Goal: Book appointment/travel/reservation

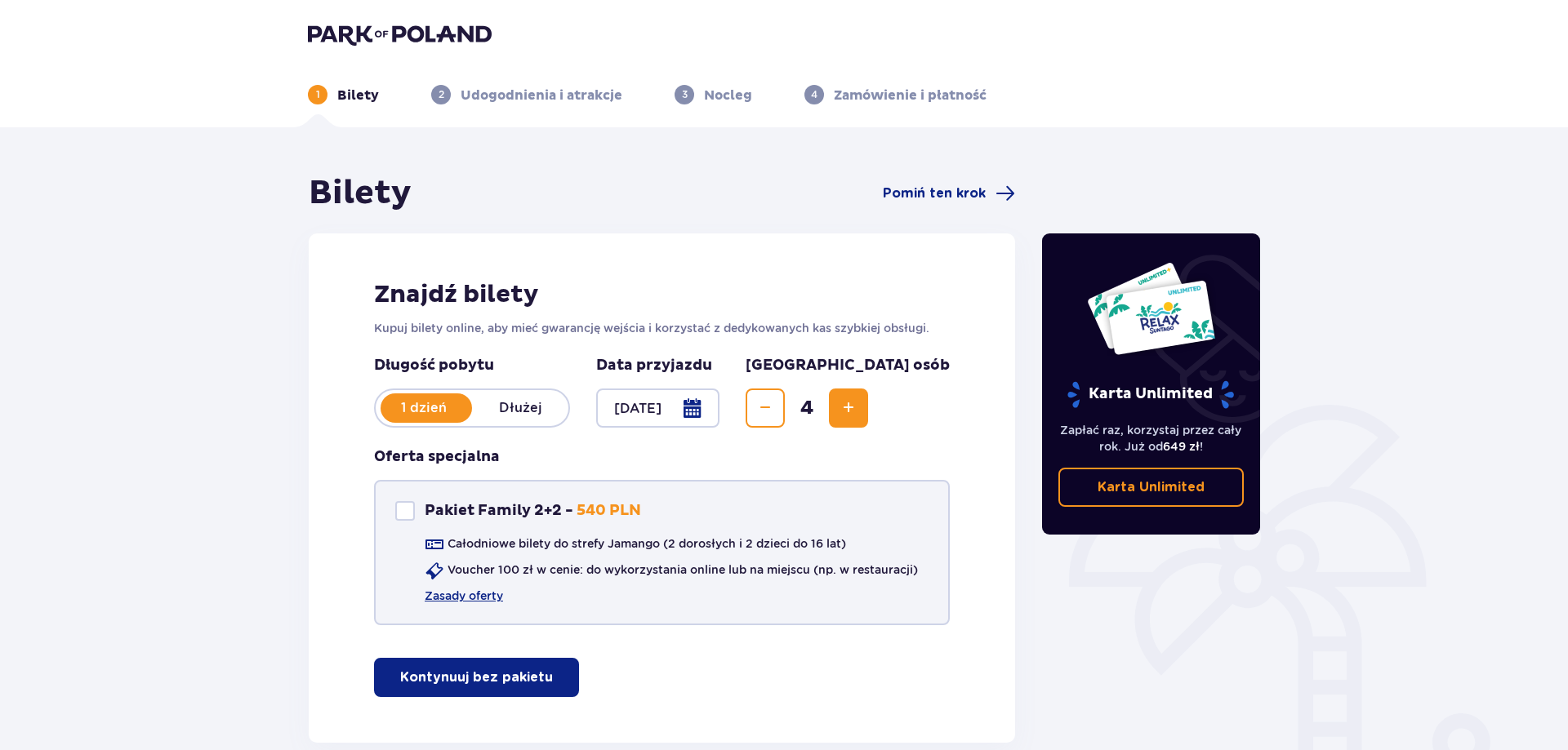
click at [390, 505] on div "Pakiet Family 2+2 Pakiet Family 2+2 - 540 PLN Całodniowe bilety do strefy Jaman…" at bounding box center [662, 553] width 575 height 145
click at [403, 512] on div "Pakiet Family 2+2" at bounding box center [405, 511] width 20 height 20
checkbox input "true"
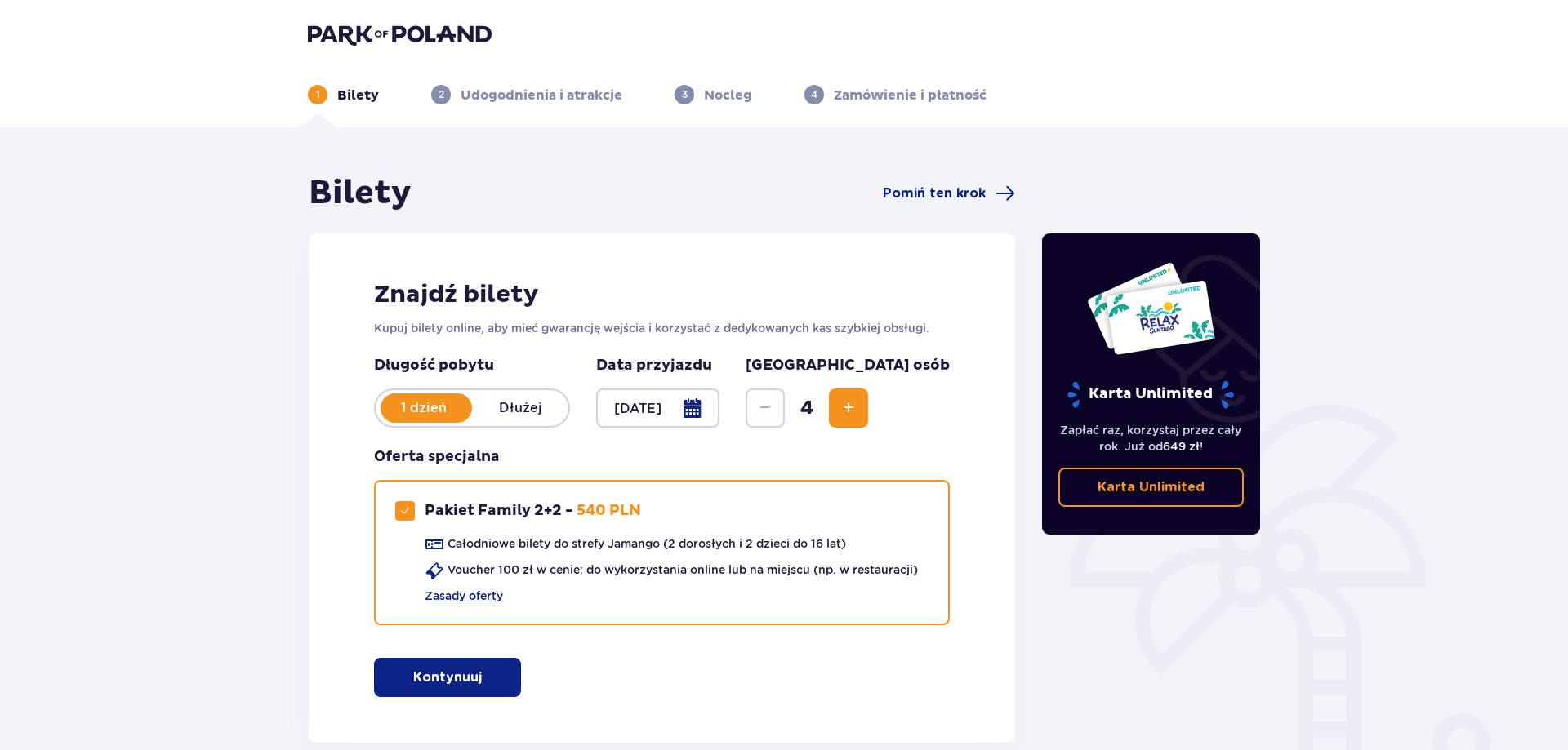
click at [355, 33] on img at bounding box center [399, 34] width 183 height 23
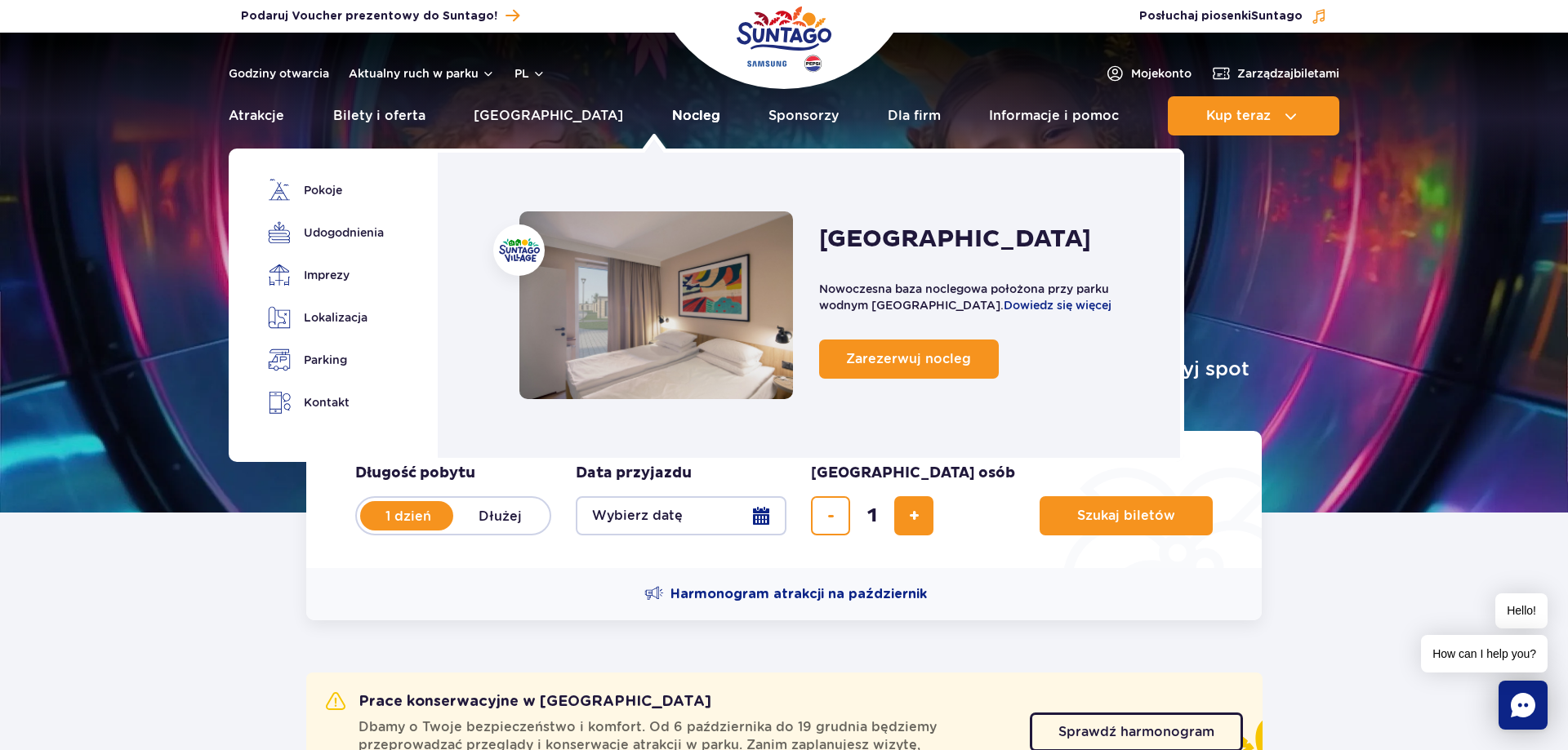
click at [672, 111] on link "Nocleg" at bounding box center [696, 116] width 48 height 39
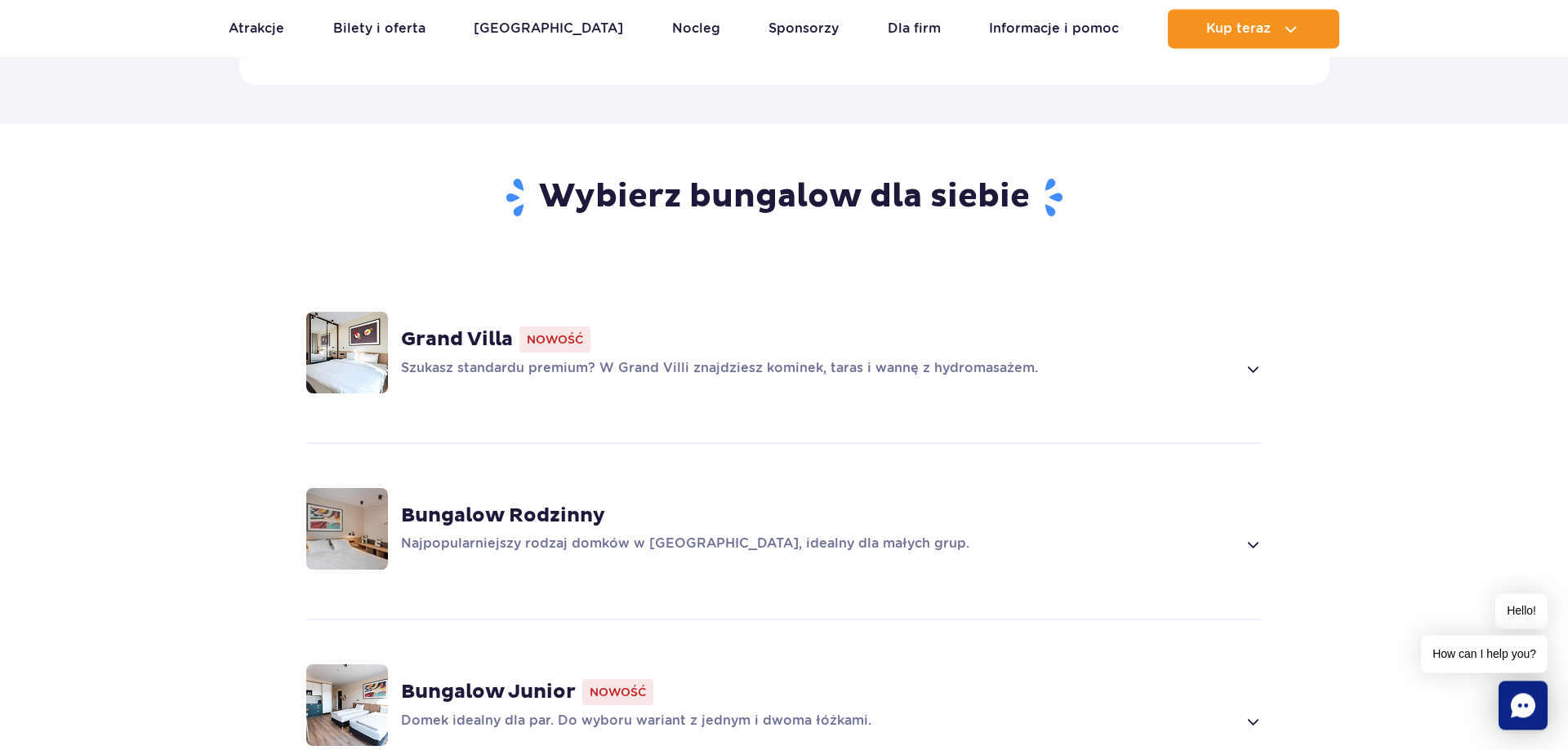
scroll to position [1082, 0]
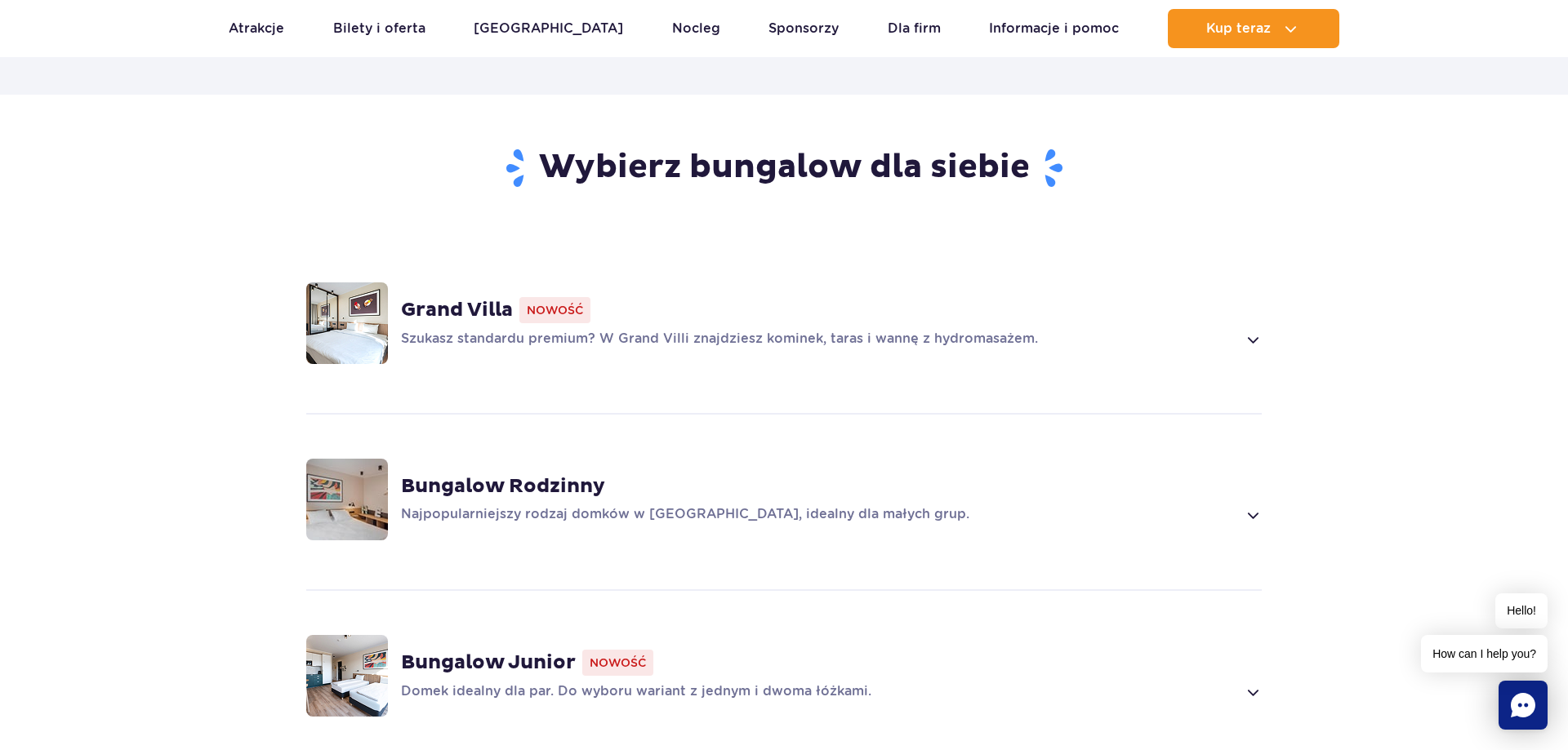
click at [954, 505] on p "Najpopularniejszy rodzaj domków w Suntago Village, idealny dla małych grup." at bounding box center [818, 515] width 835 height 20
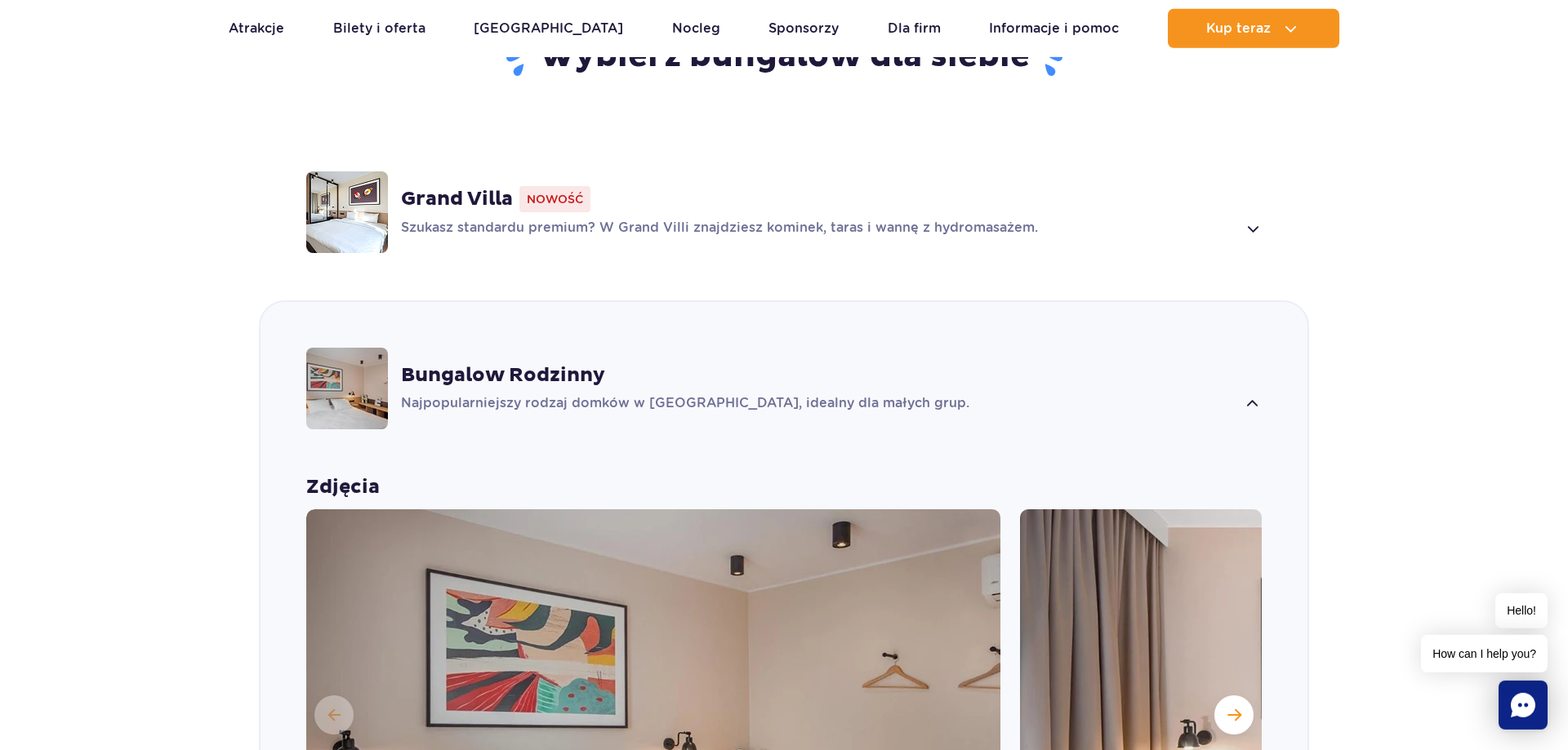
scroll to position [1443, 0]
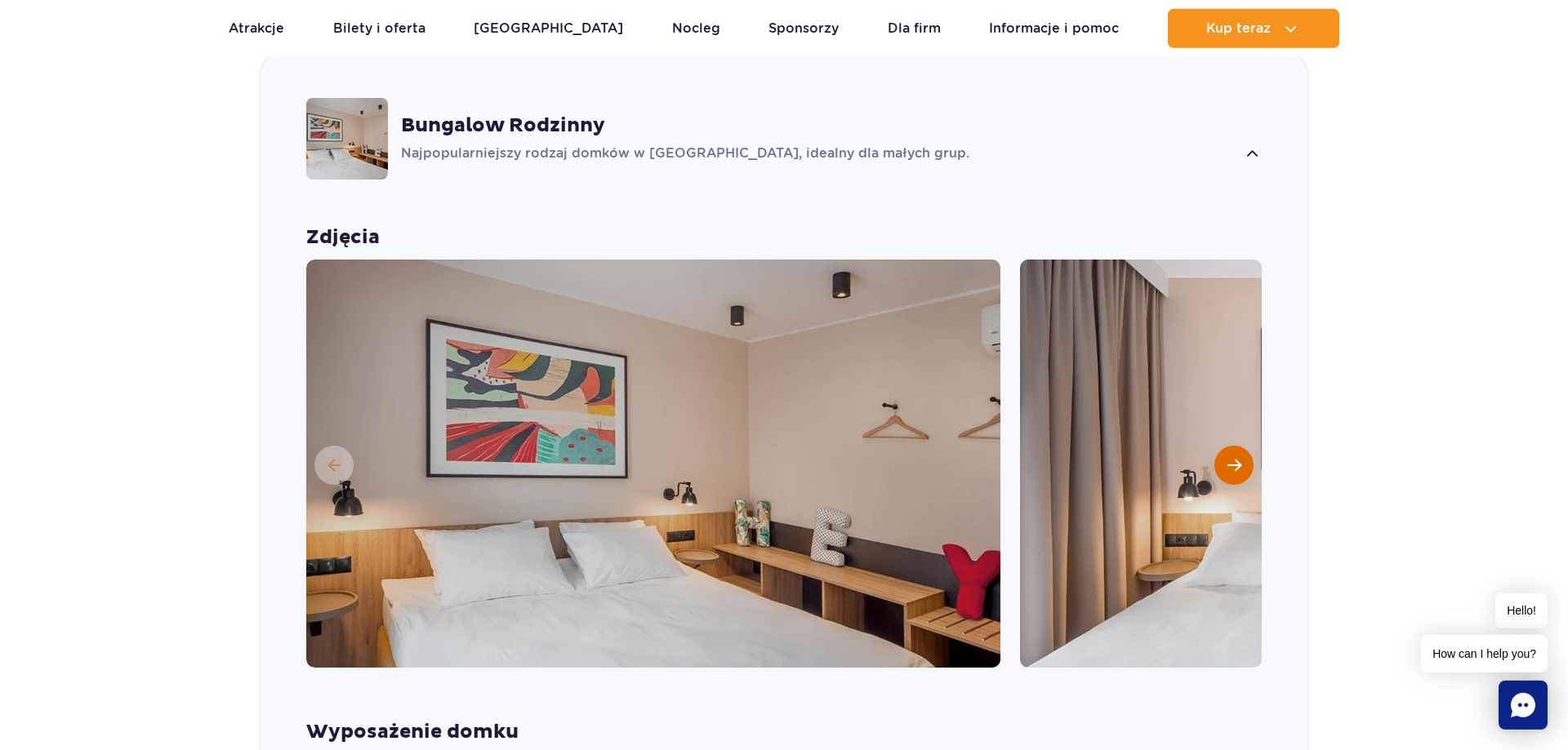
click at [1247, 446] on button "Następny slajd" at bounding box center [1234, 465] width 39 height 39
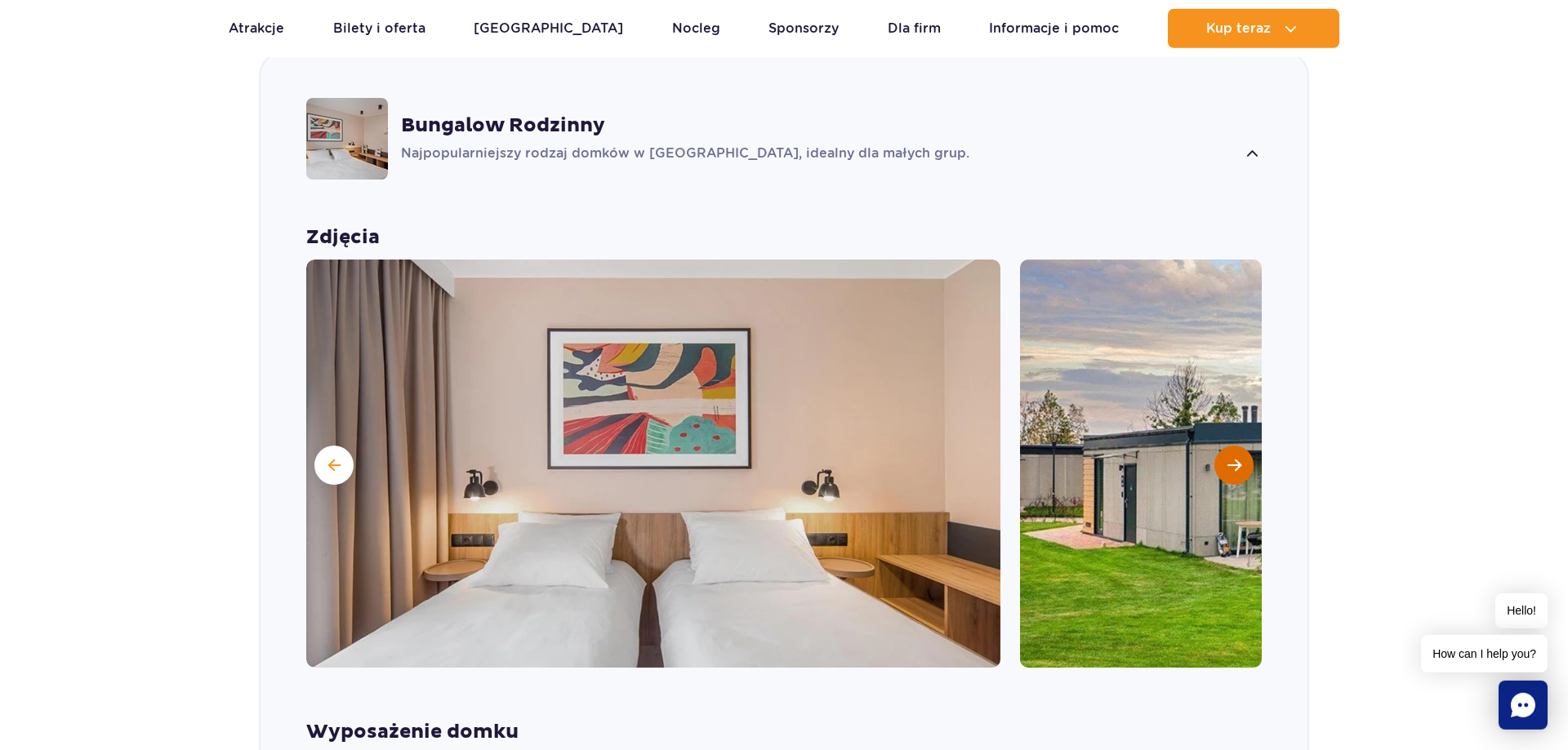
click at [1237, 458] on span "Następny slajd" at bounding box center [1234, 465] width 14 height 15
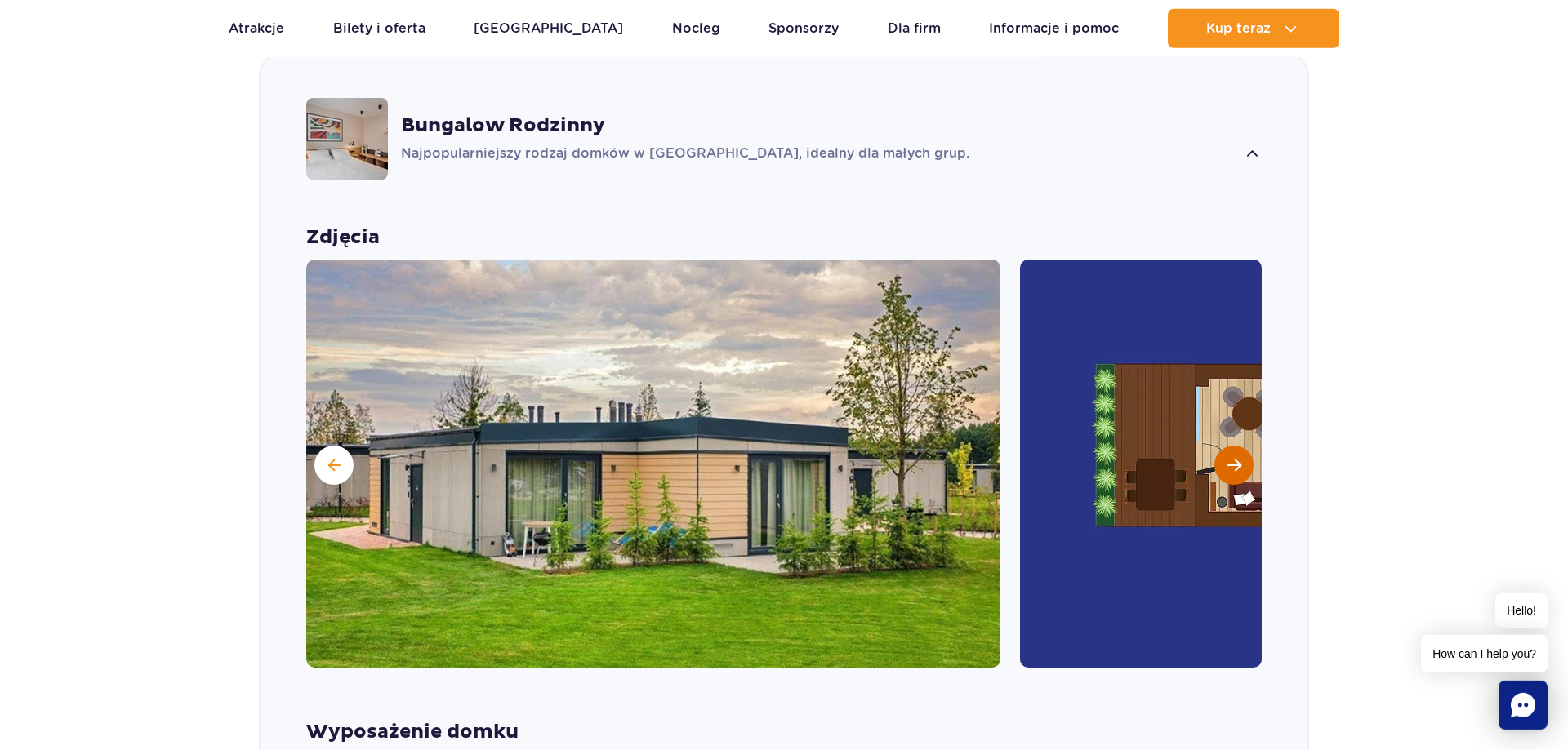
click at [1234, 458] on span "Następny slajd" at bounding box center [1234, 465] width 14 height 15
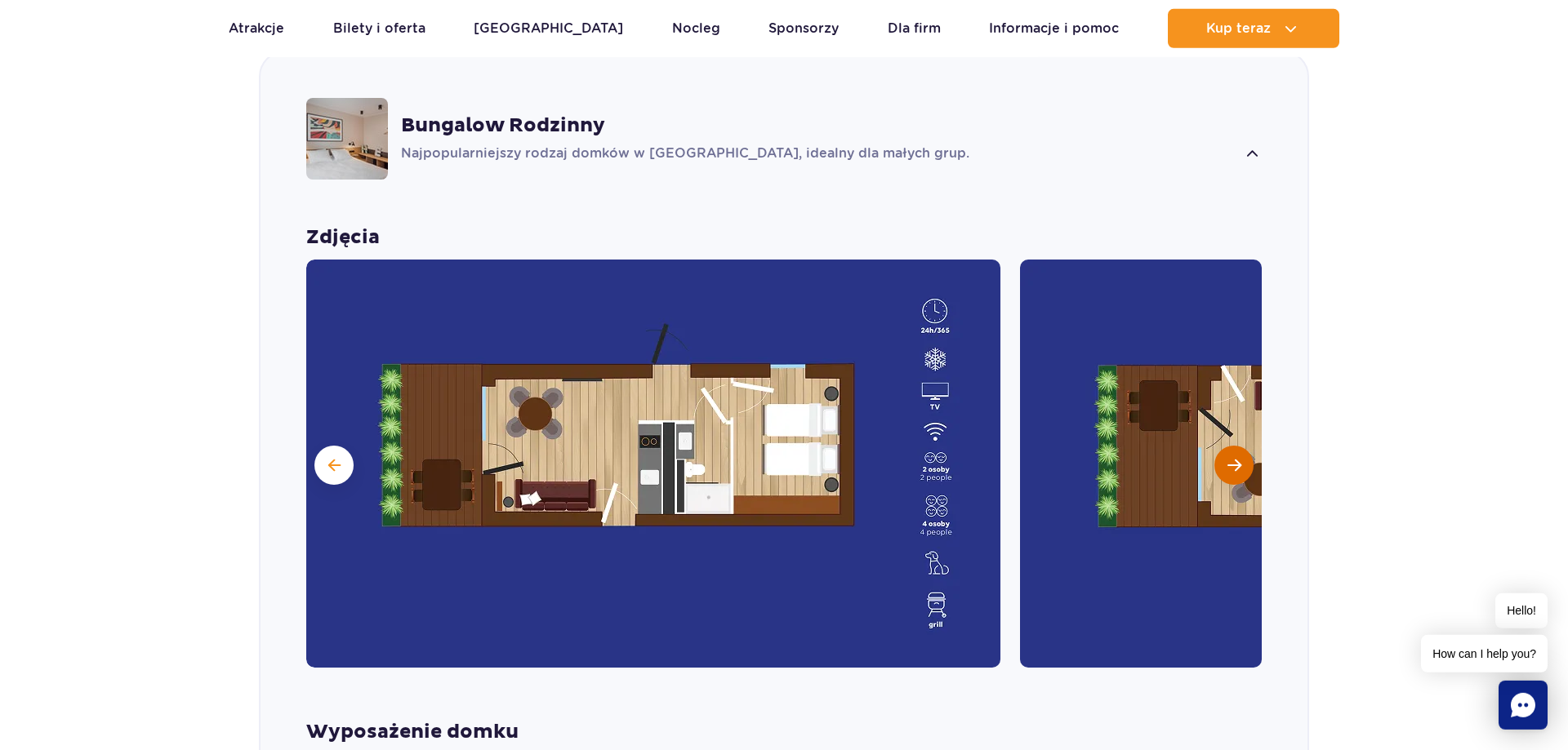
click at [1227, 446] on button "Następny slajd" at bounding box center [1234, 465] width 39 height 39
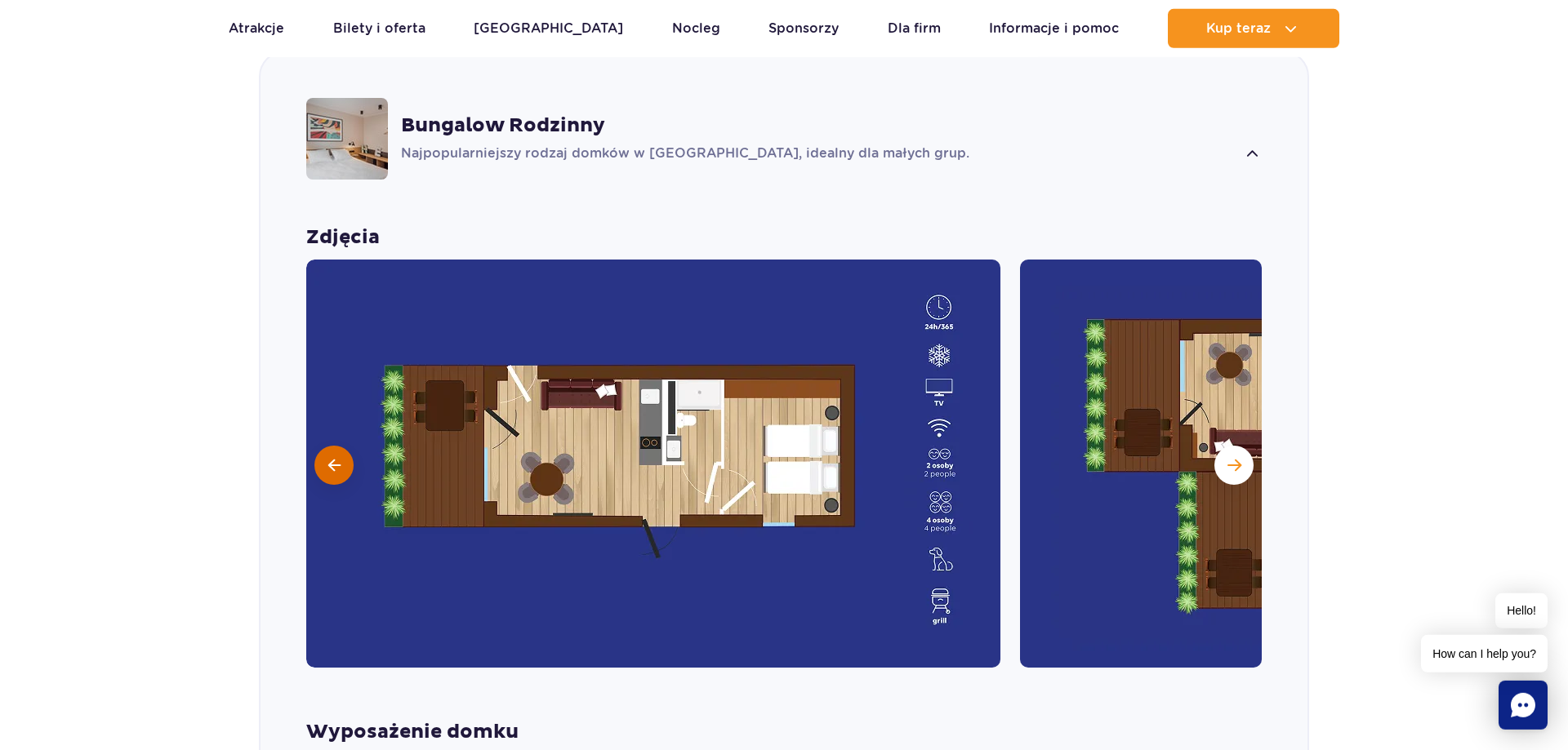
click at [338, 458] on span at bounding box center [334, 465] width 12 height 15
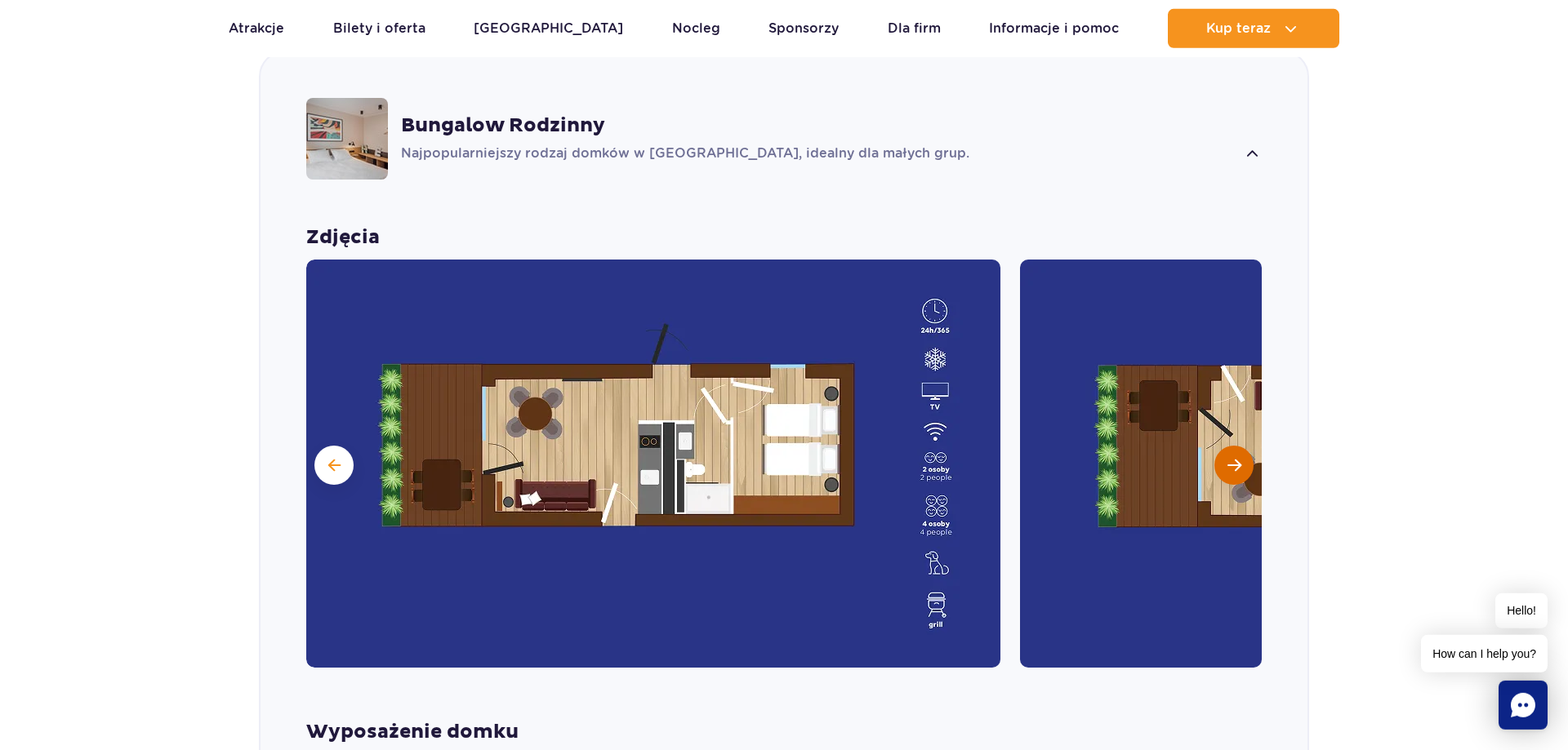
click at [1244, 446] on button "Następny slajd" at bounding box center [1234, 465] width 39 height 39
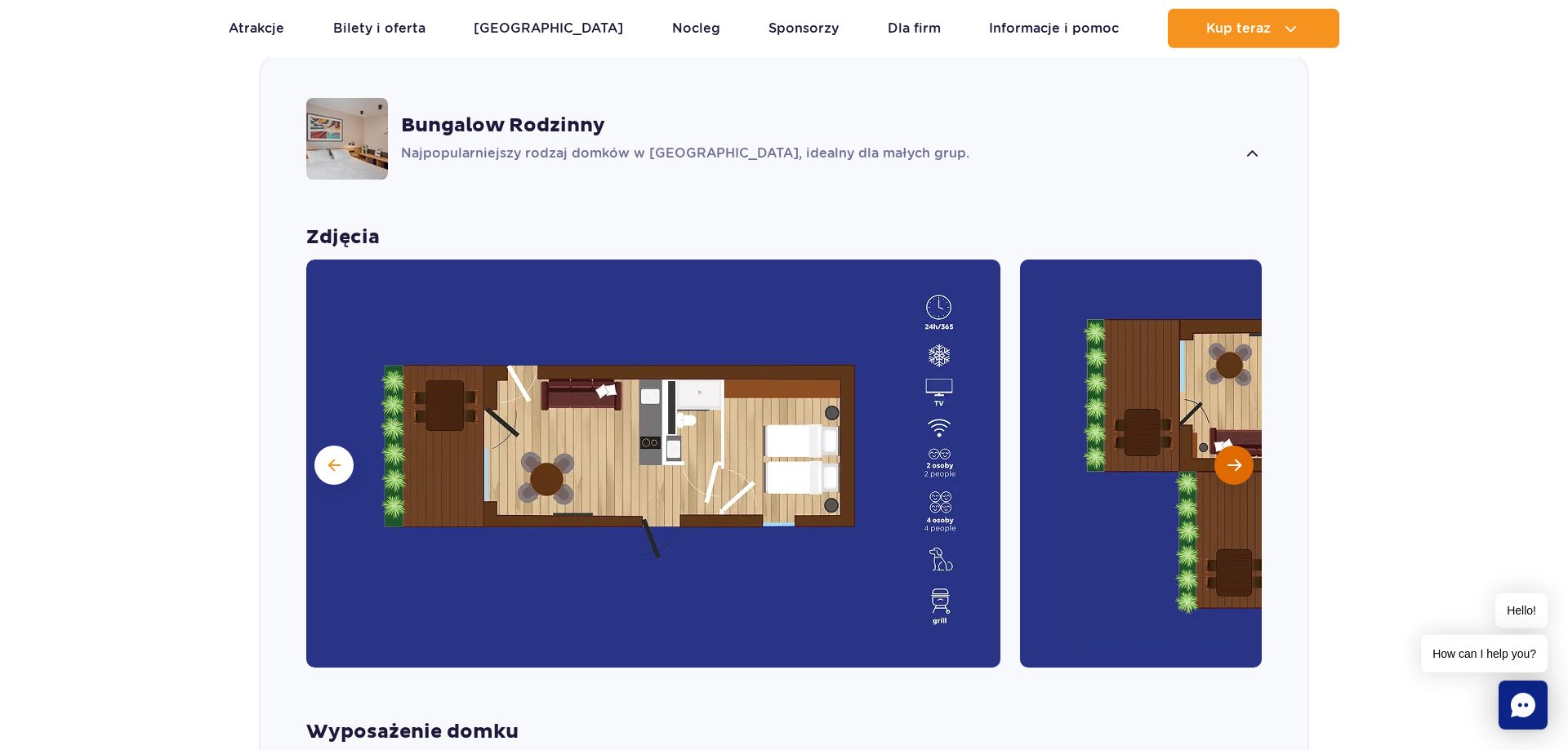
click at [1244, 446] on button "Następny slajd" at bounding box center [1234, 465] width 39 height 39
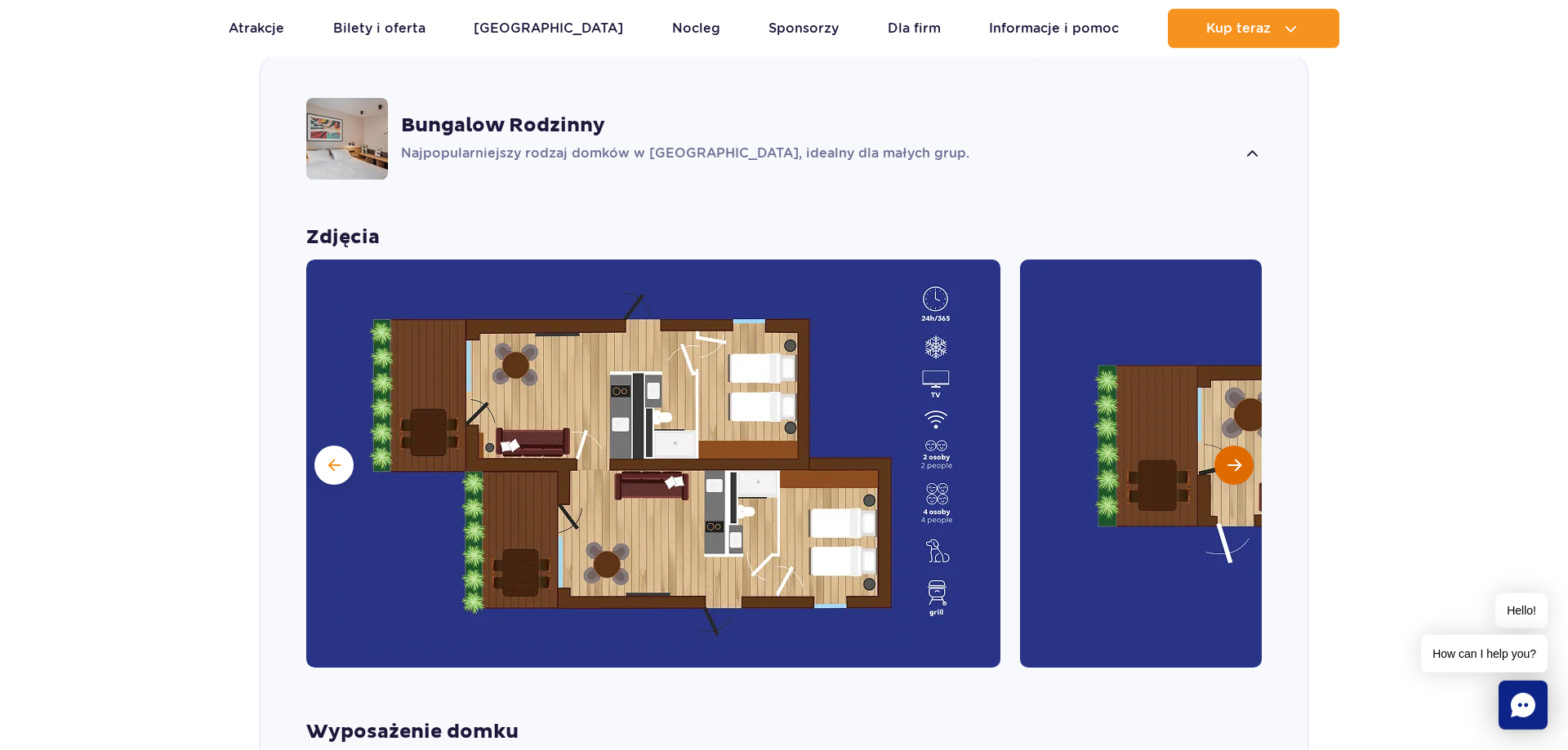
click at [1246, 446] on button "Następny slajd" at bounding box center [1234, 465] width 39 height 39
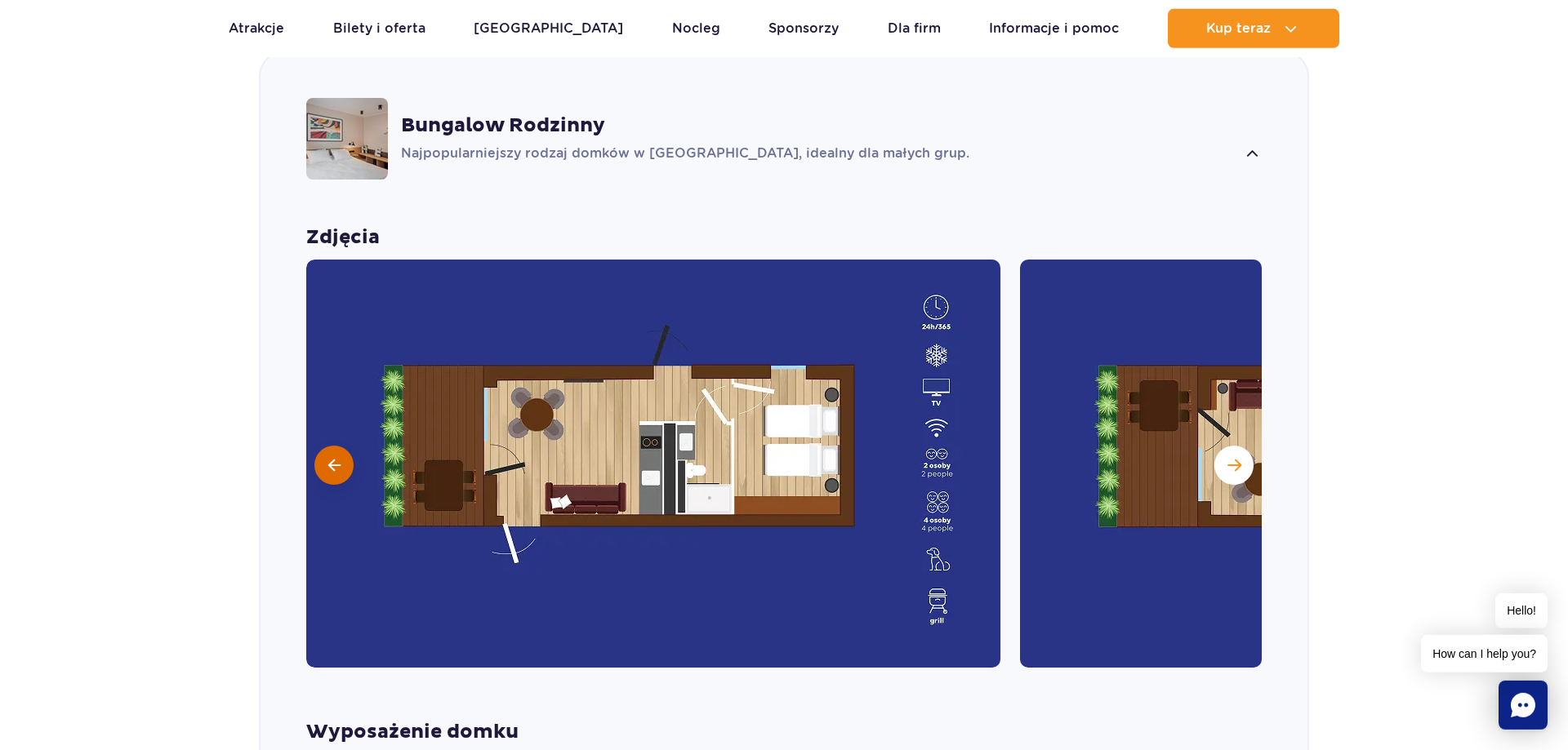
click at [325, 446] on button at bounding box center [334, 465] width 39 height 39
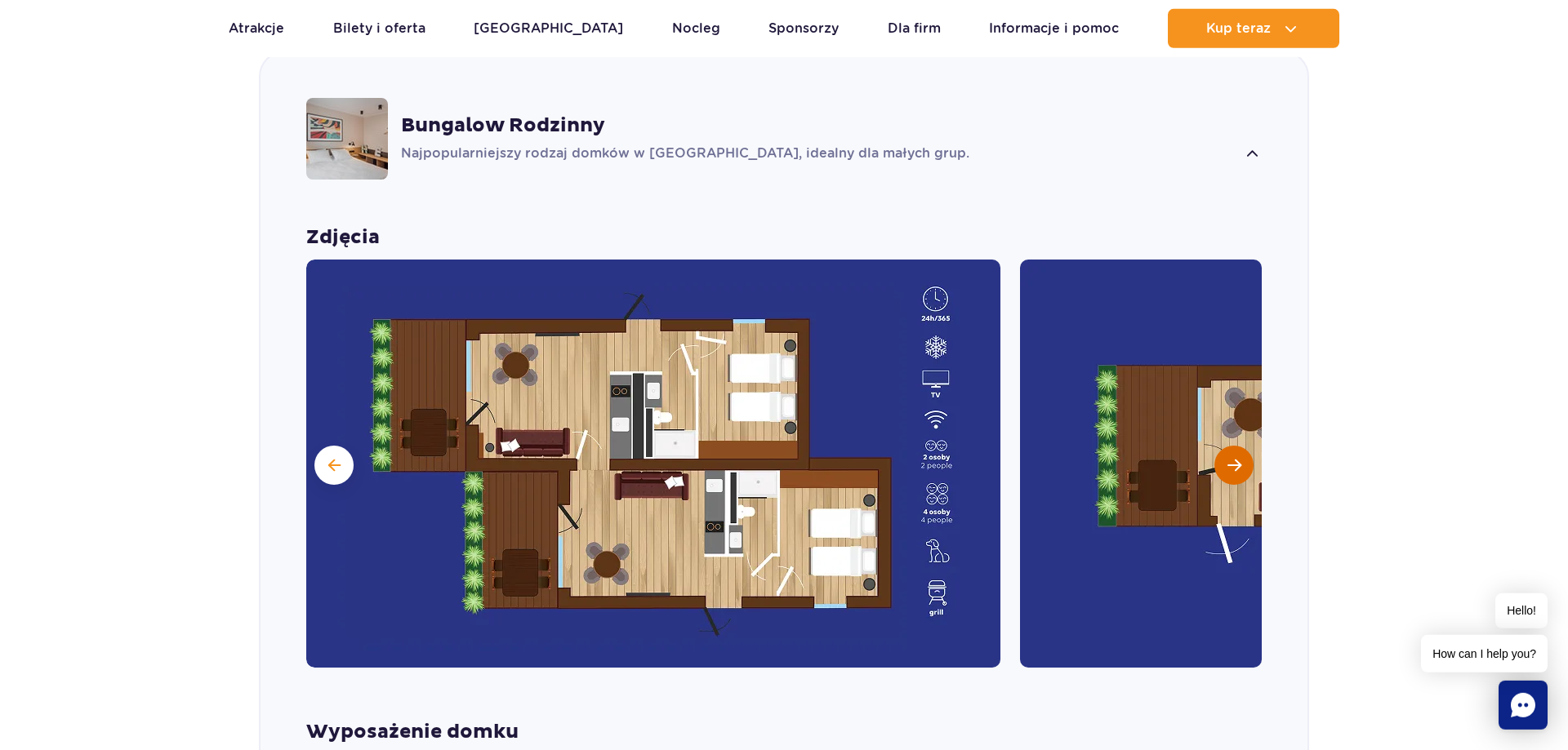
click at [1238, 458] on span "Następny slajd" at bounding box center [1234, 465] width 14 height 15
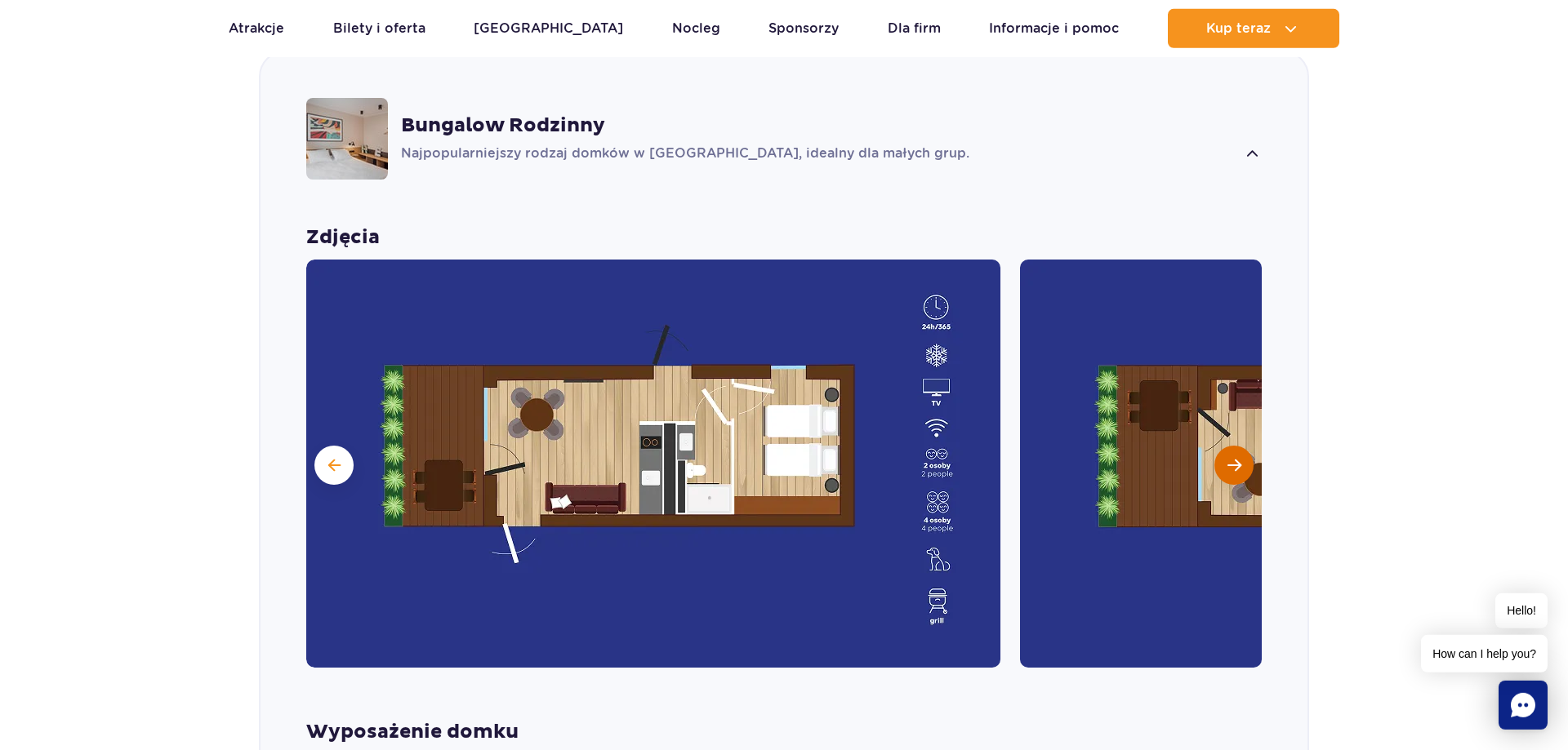
click at [1239, 446] on button "Następny slajd" at bounding box center [1234, 465] width 39 height 39
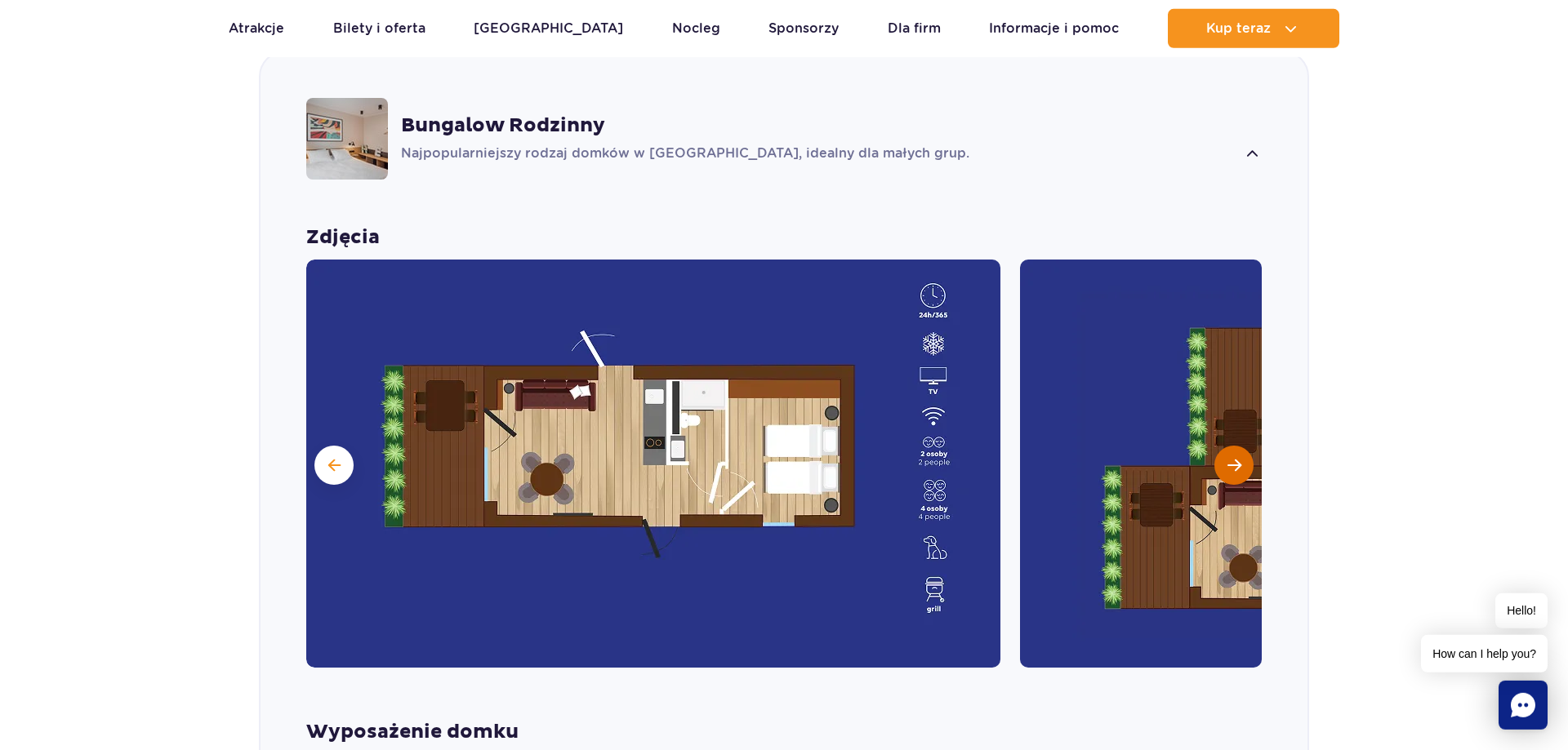
click at [1240, 446] on button "Następny slajd" at bounding box center [1234, 465] width 39 height 39
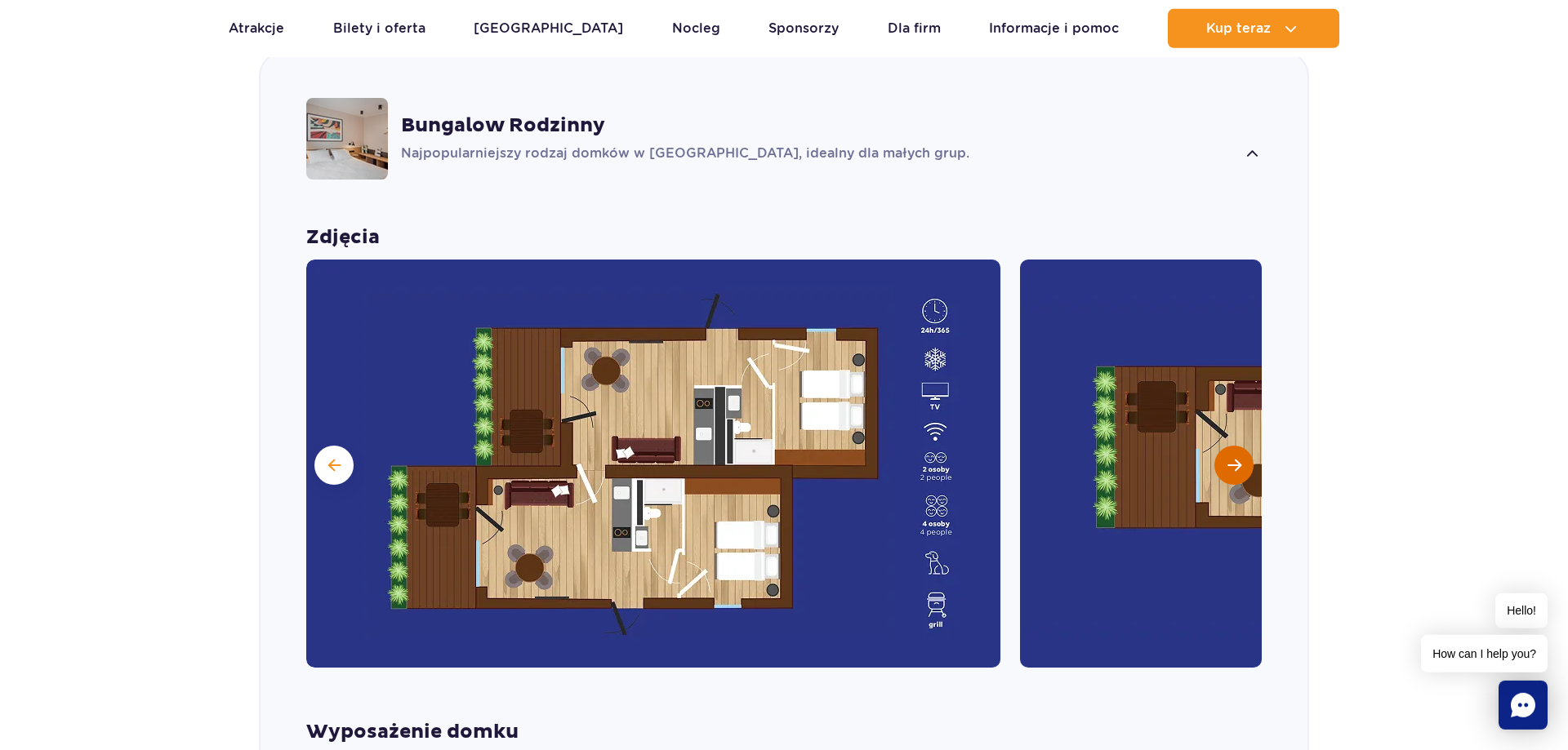
click at [1240, 446] on button "Następny slajd" at bounding box center [1234, 465] width 39 height 39
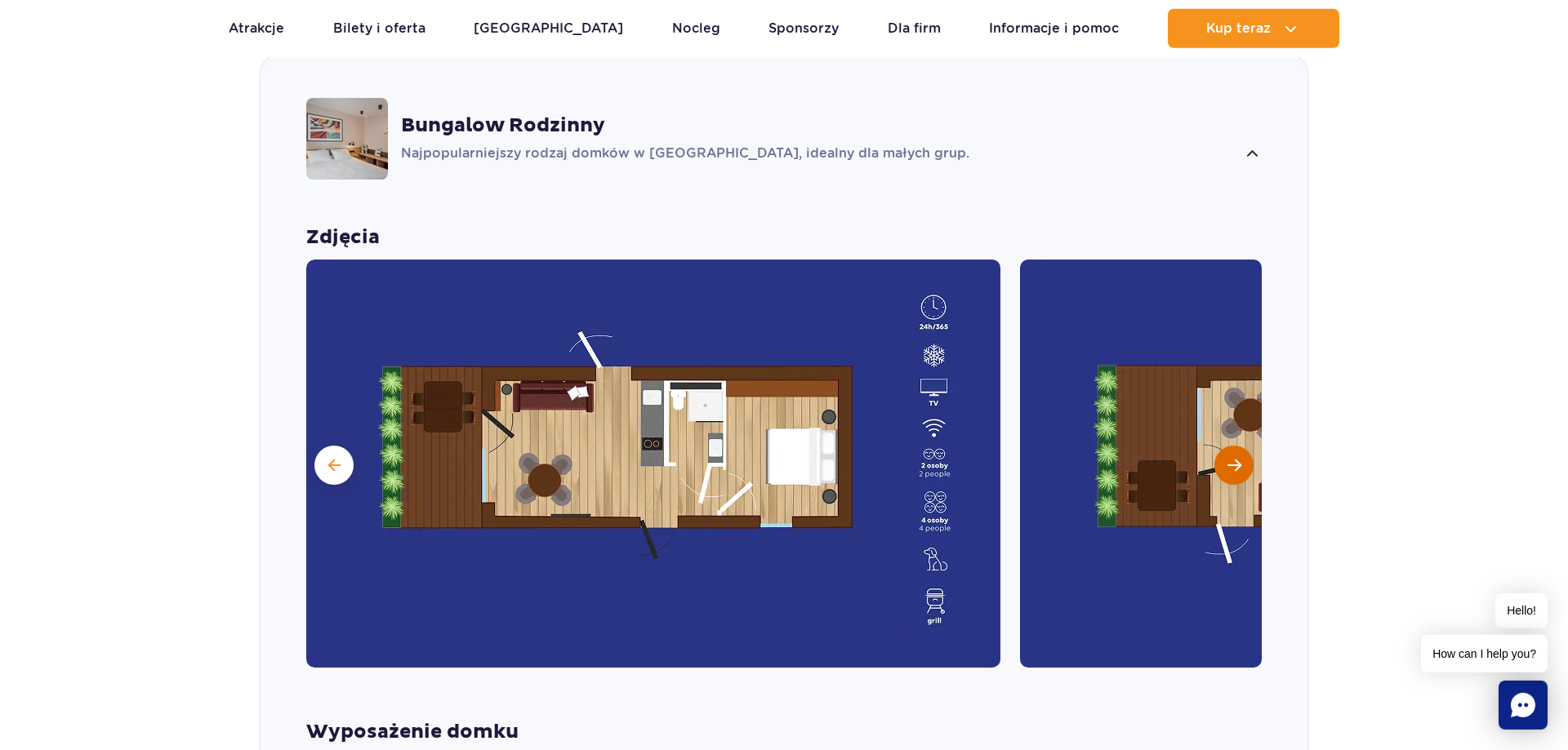
click at [1240, 446] on button "Następny slajd" at bounding box center [1234, 465] width 39 height 39
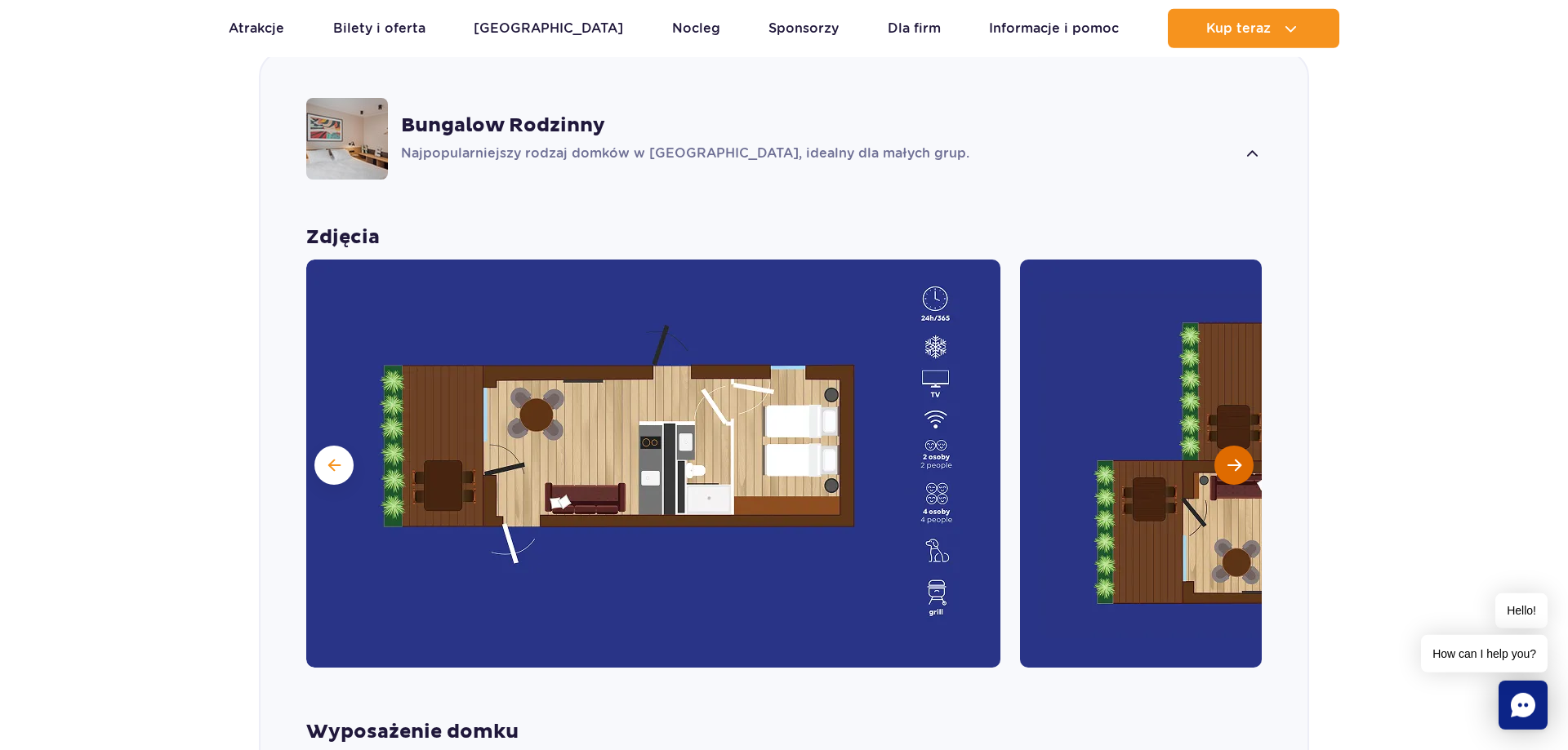
click at [1240, 446] on button "Następny slajd" at bounding box center [1234, 465] width 39 height 39
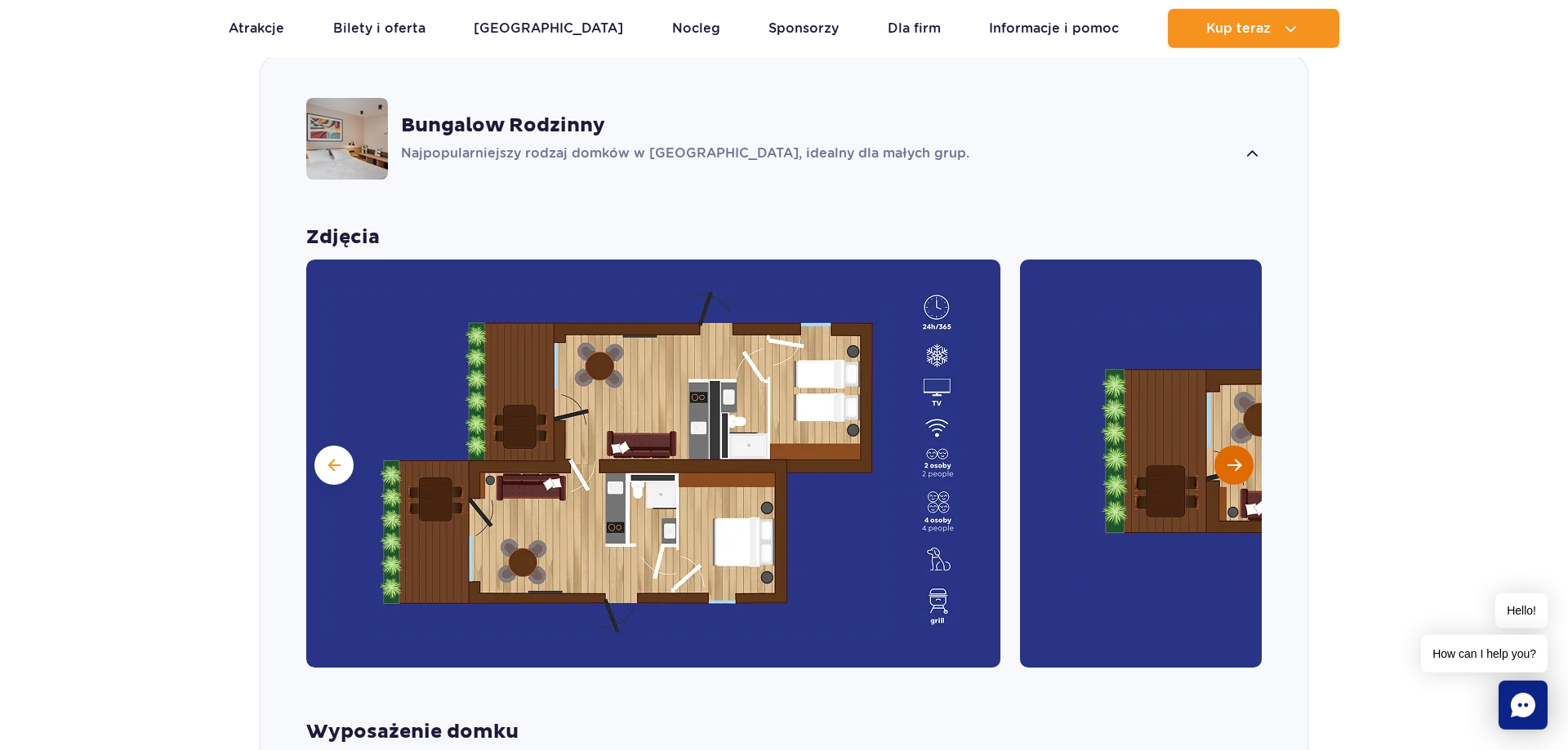
click at [1241, 446] on button "Następny slajd" at bounding box center [1234, 465] width 39 height 39
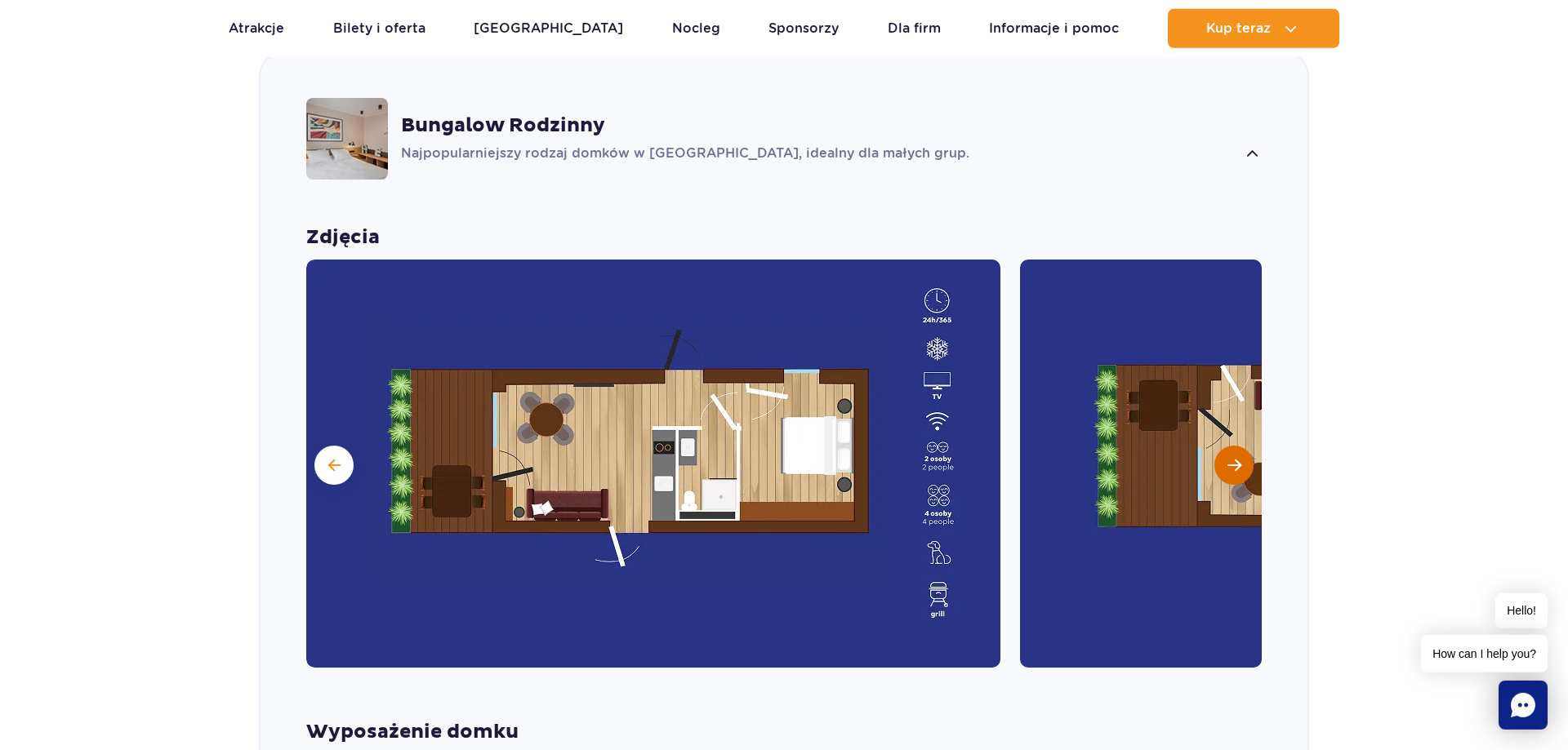
click at [1241, 446] on button "Następny slajd" at bounding box center [1234, 465] width 39 height 39
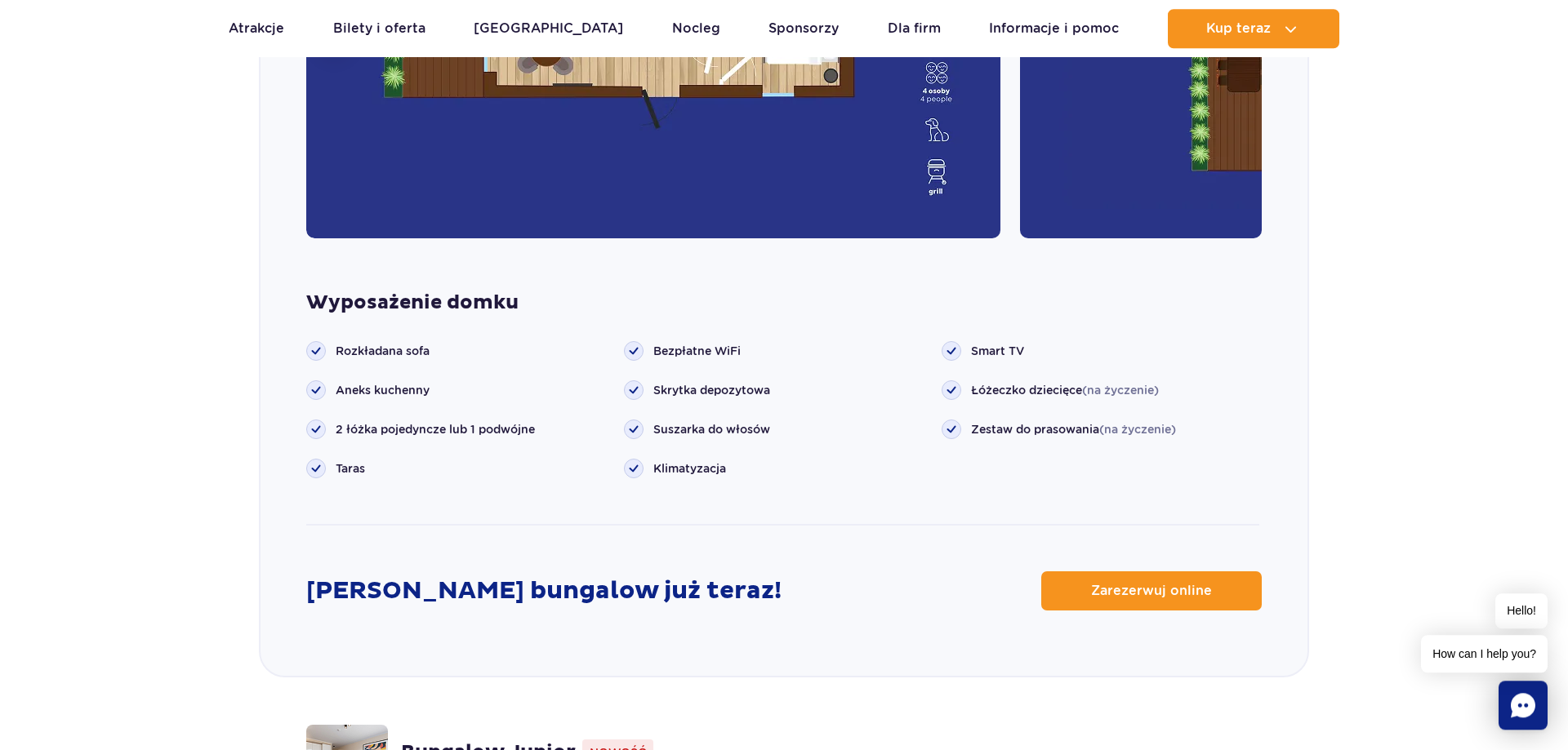
scroll to position [1943, 0]
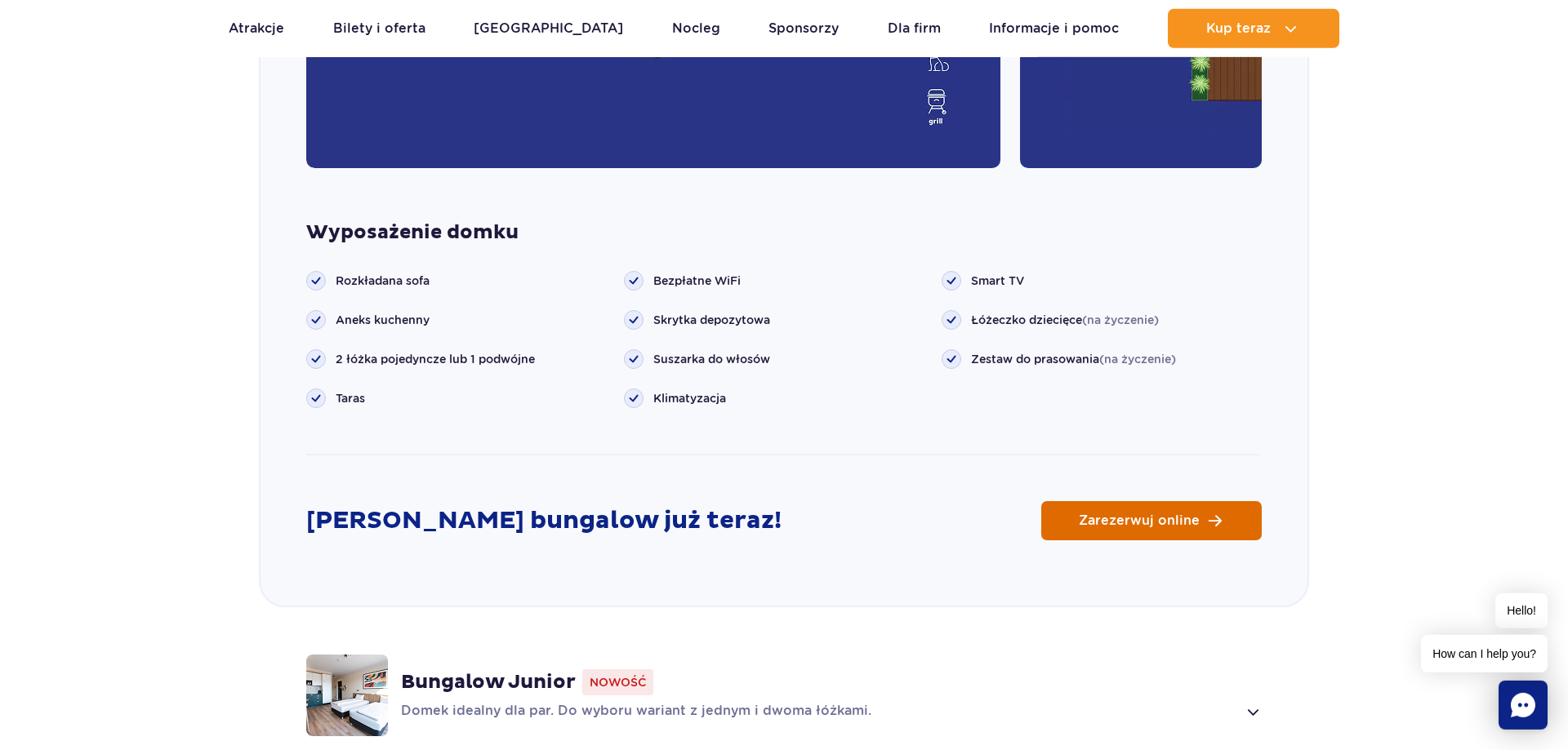
click at [1161, 515] on span "Zarezerwuj online" at bounding box center [1140, 521] width 121 height 13
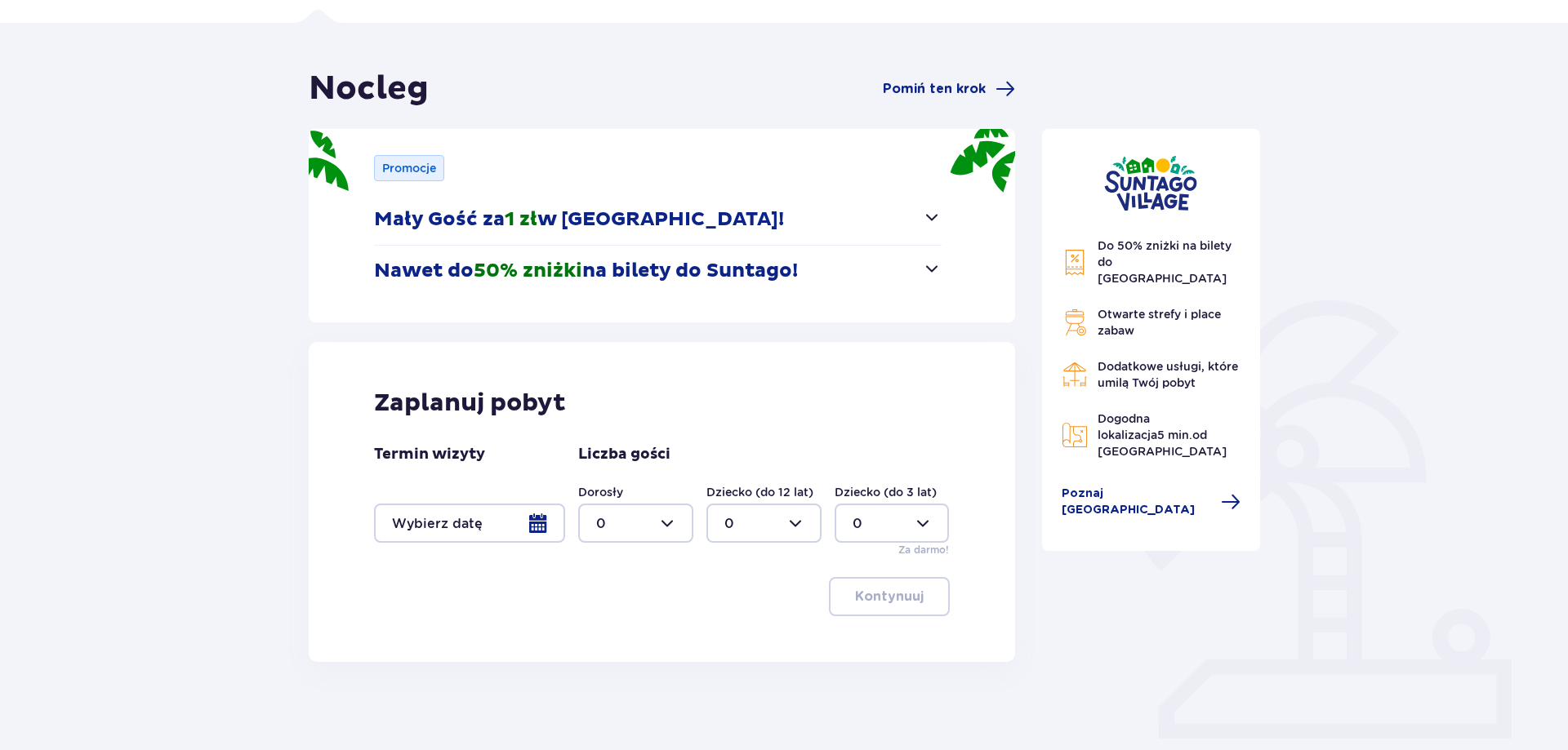
scroll to position [156, 0]
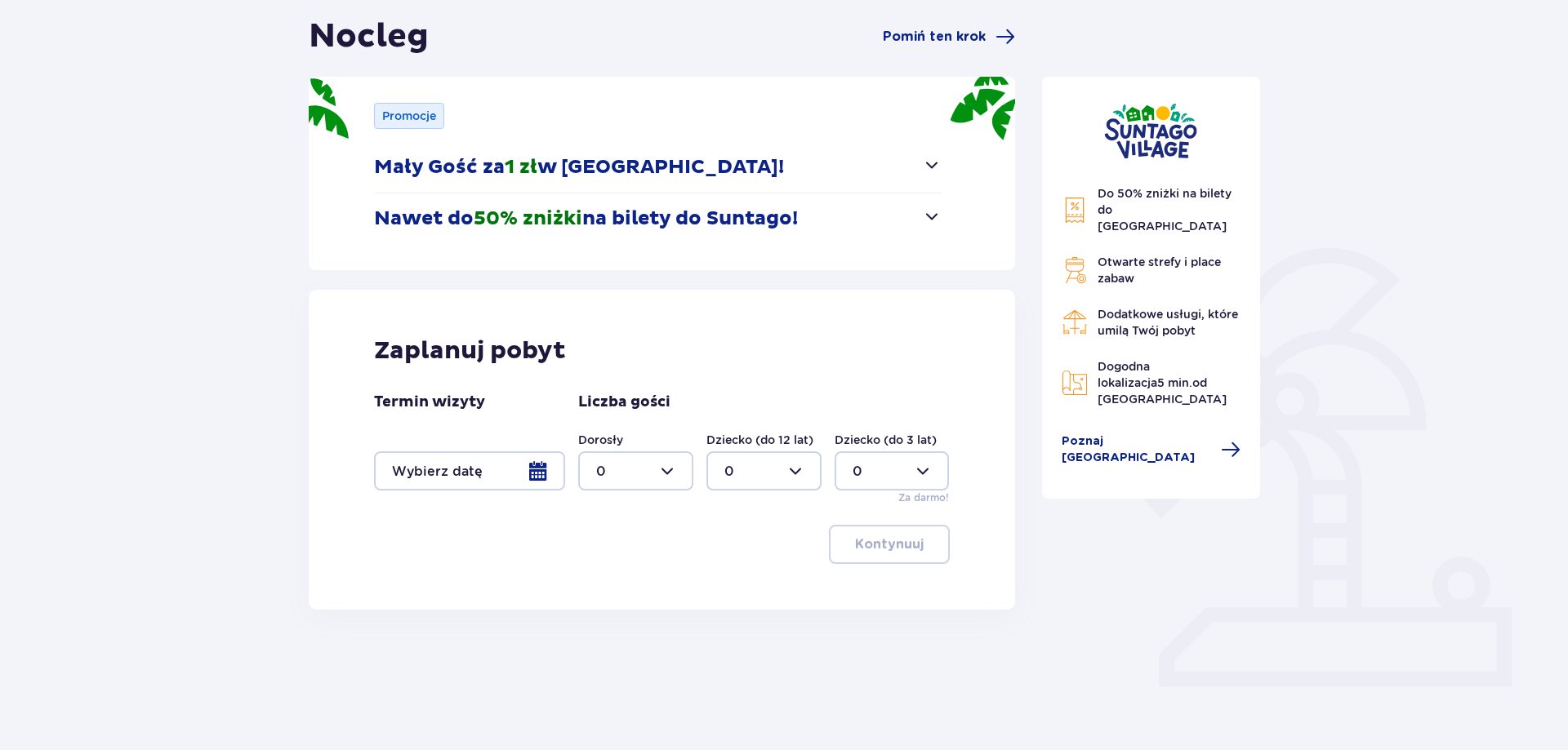
click at [645, 473] on div at bounding box center [636, 471] width 115 height 39
click at [632, 586] on div "2" at bounding box center [635, 589] width 79 height 18
type input "2"
click at [778, 464] on div at bounding box center [764, 471] width 115 height 39
drag, startPoint x: 755, startPoint y: 593, endPoint x: 811, endPoint y: 548, distance: 71.8
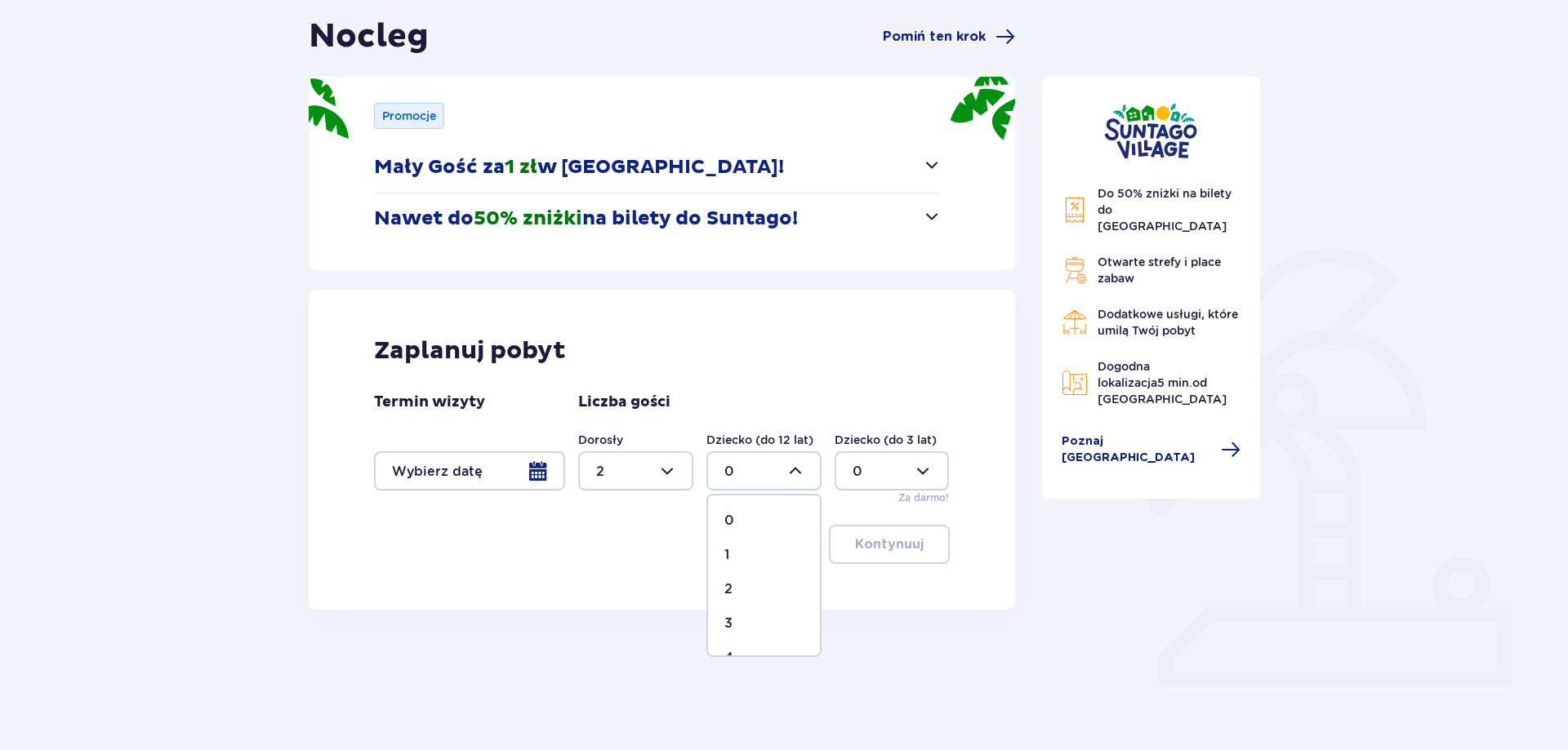
click at [754, 591] on div "2" at bounding box center [764, 589] width 79 height 18
type input "2"
click at [444, 477] on div at bounding box center [469, 471] width 191 height 39
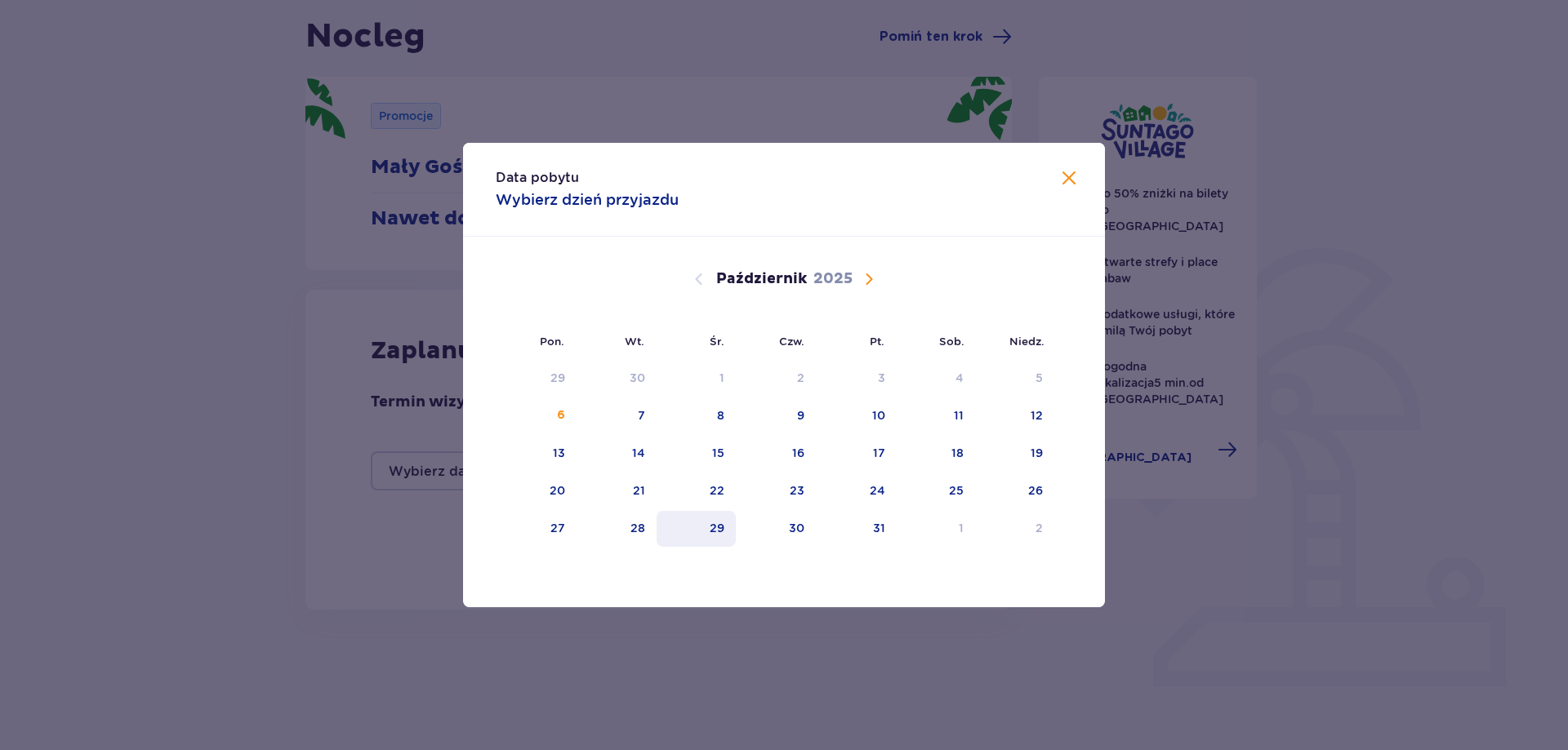
click at [724, 545] on div "29" at bounding box center [696, 529] width 79 height 36
click at [1075, 177] on span "Zamknij" at bounding box center [1069, 179] width 20 height 20
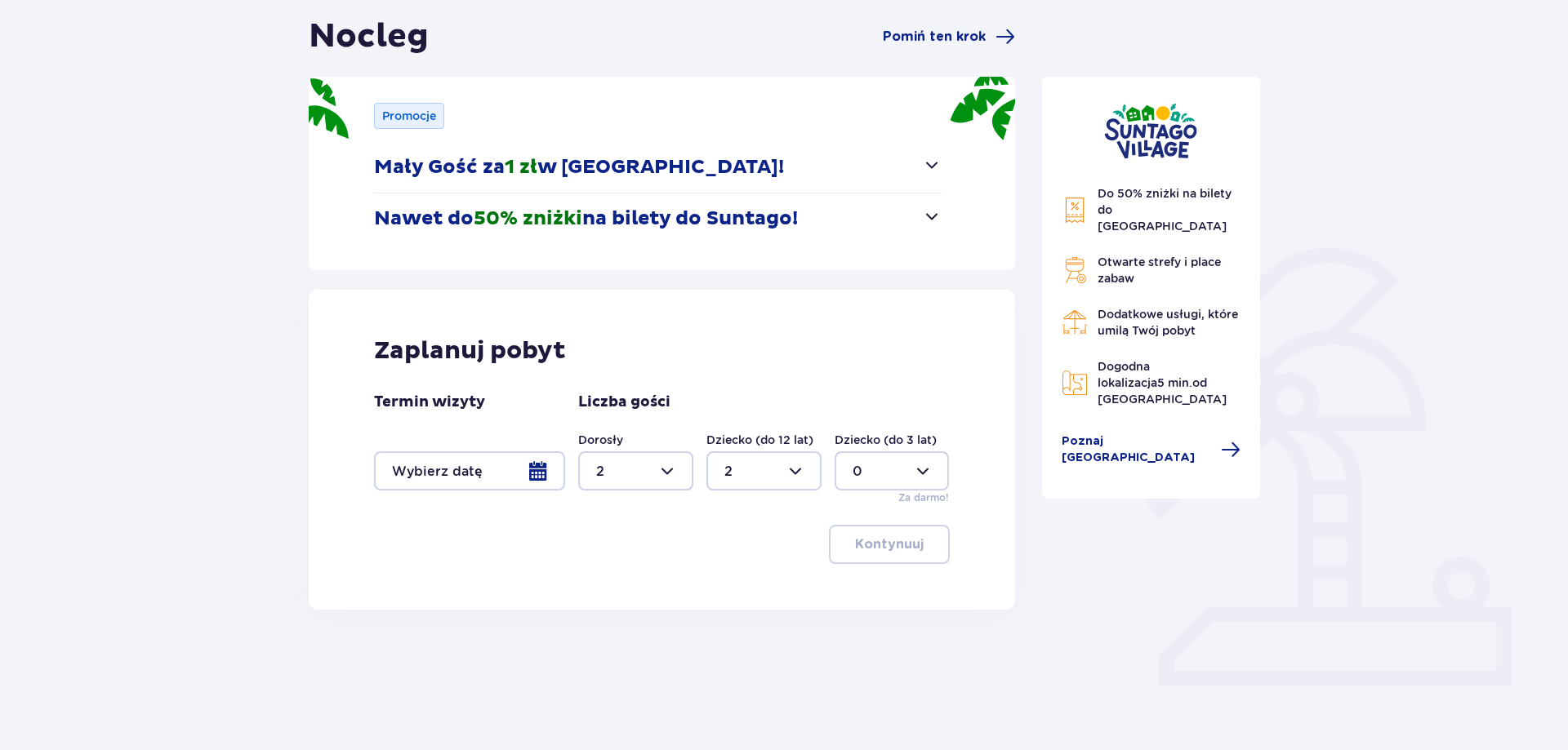
click at [526, 474] on div at bounding box center [469, 471] width 191 height 39
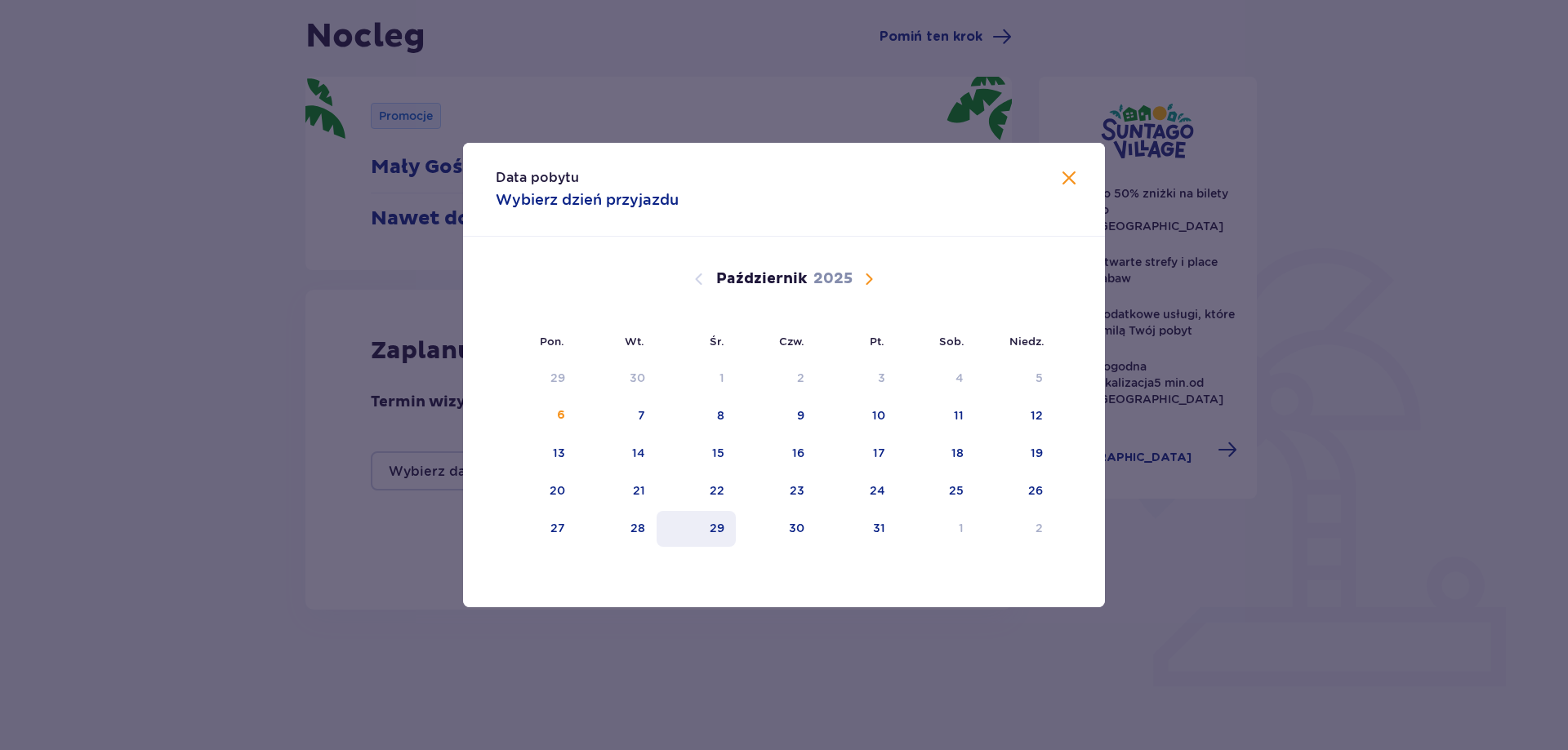
click at [720, 526] on div "29" at bounding box center [717, 529] width 15 height 17
click at [795, 527] on div "30" at bounding box center [796, 529] width 16 height 17
type input "29.10.25 - 30.10.25"
type input "0"
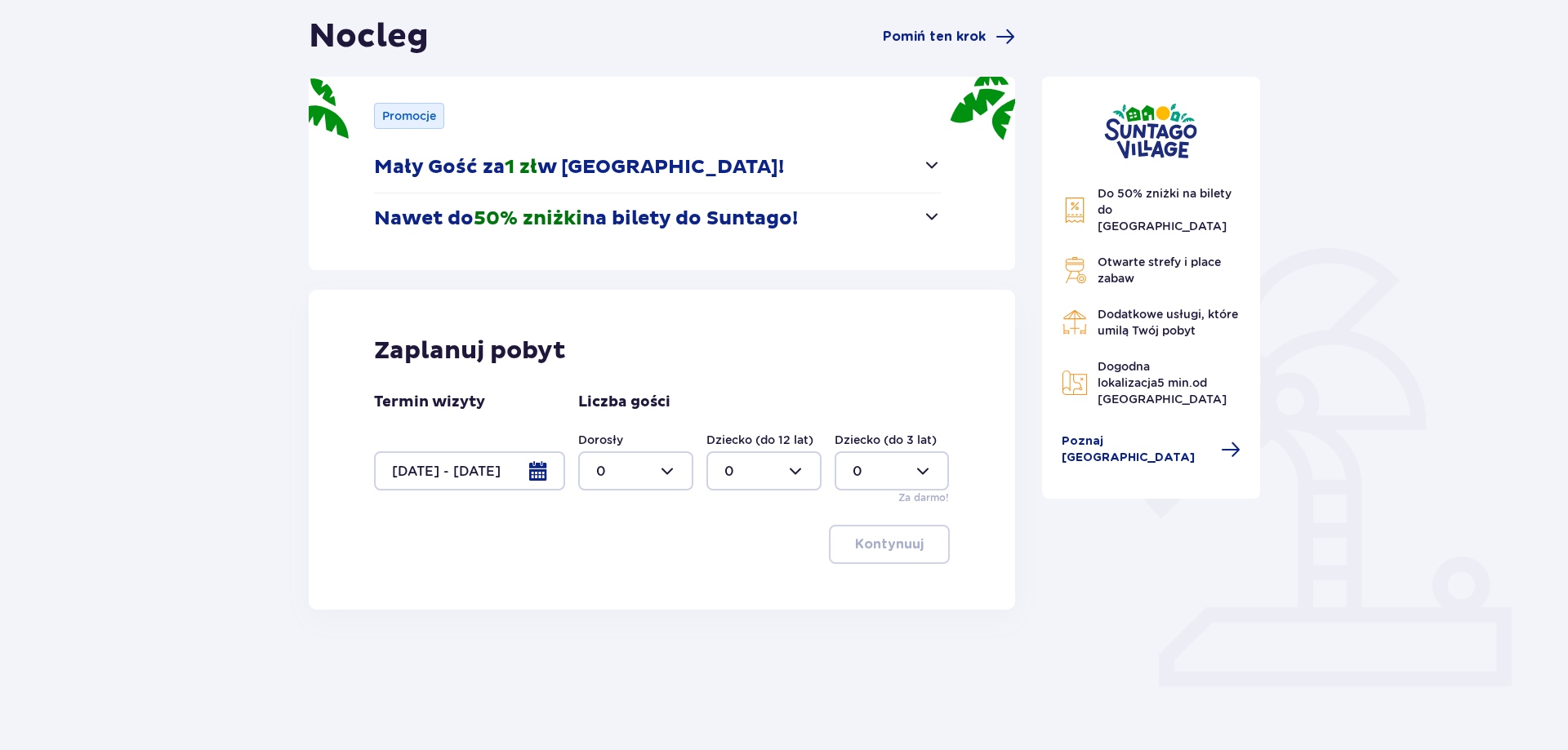
click at [642, 469] on div at bounding box center [636, 471] width 115 height 39
click at [625, 591] on div "2" at bounding box center [635, 589] width 79 height 18
type input "2"
click at [785, 469] on div at bounding box center [764, 471] width 115 height 39
click at [740, 583] on div "2" at bounding box center [764, 589] width 79 height 18
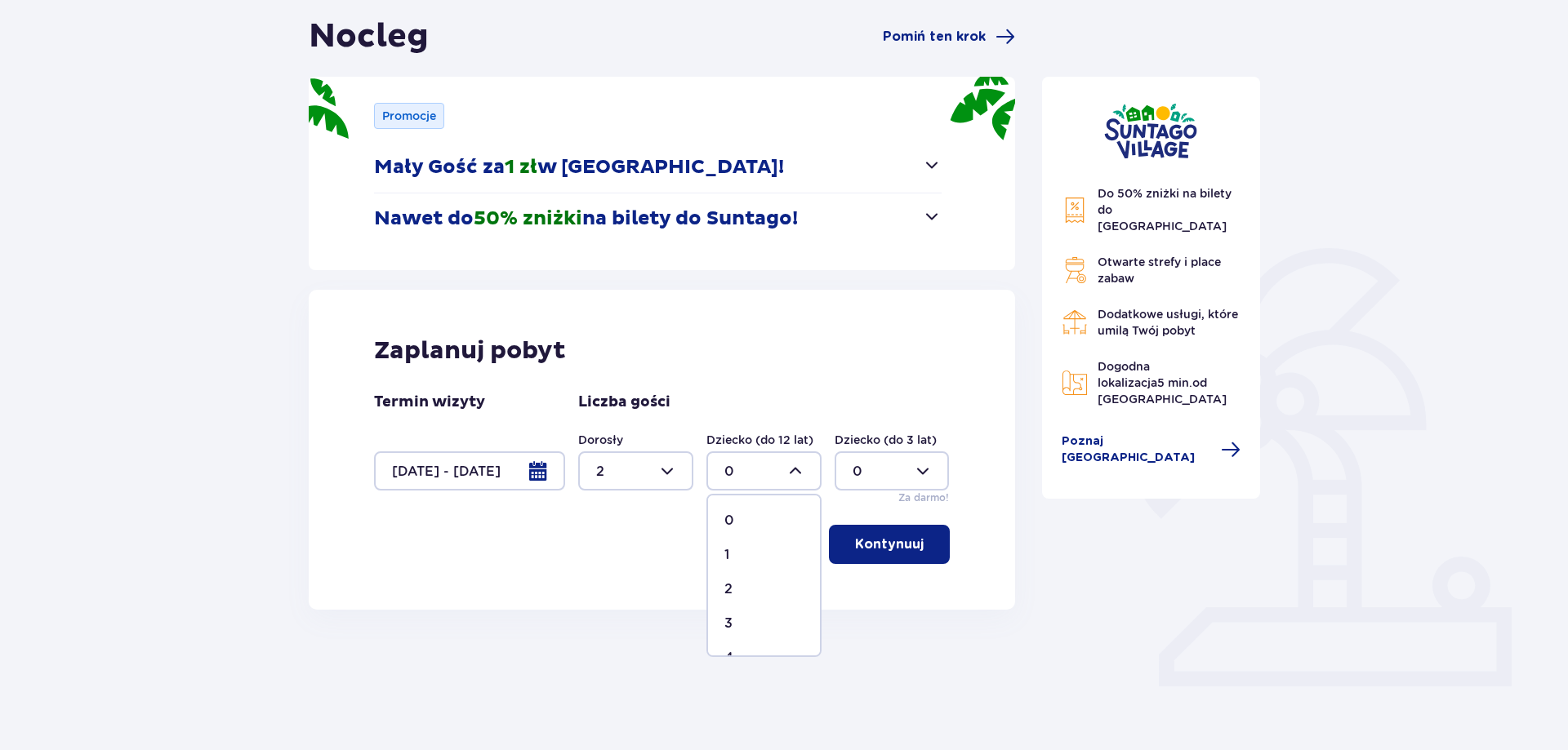
type input "2"
click at [884, 538] on p "Kontynuuj" at bounding box center [889, 543] width 69 height 18
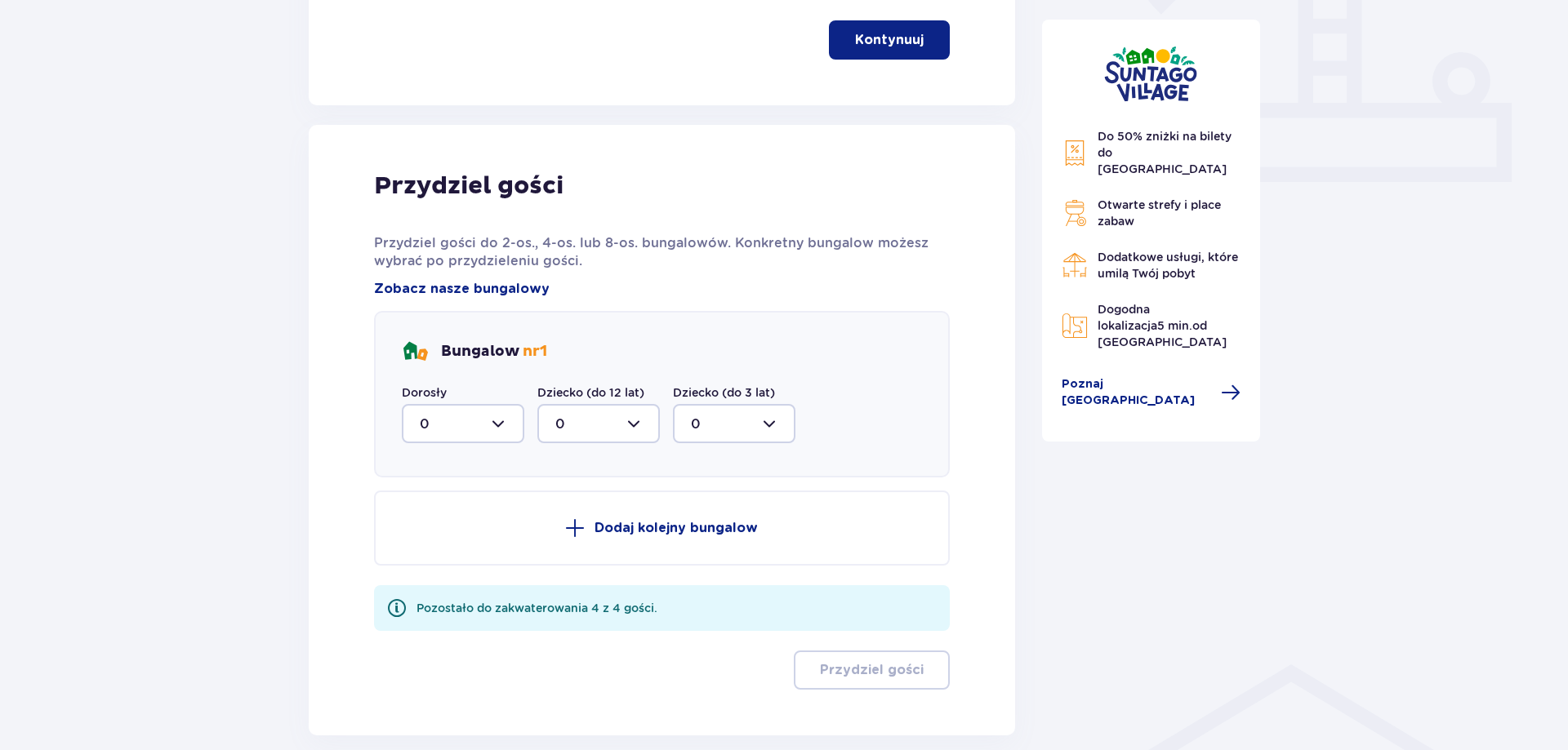
scroll to position [744, 0]
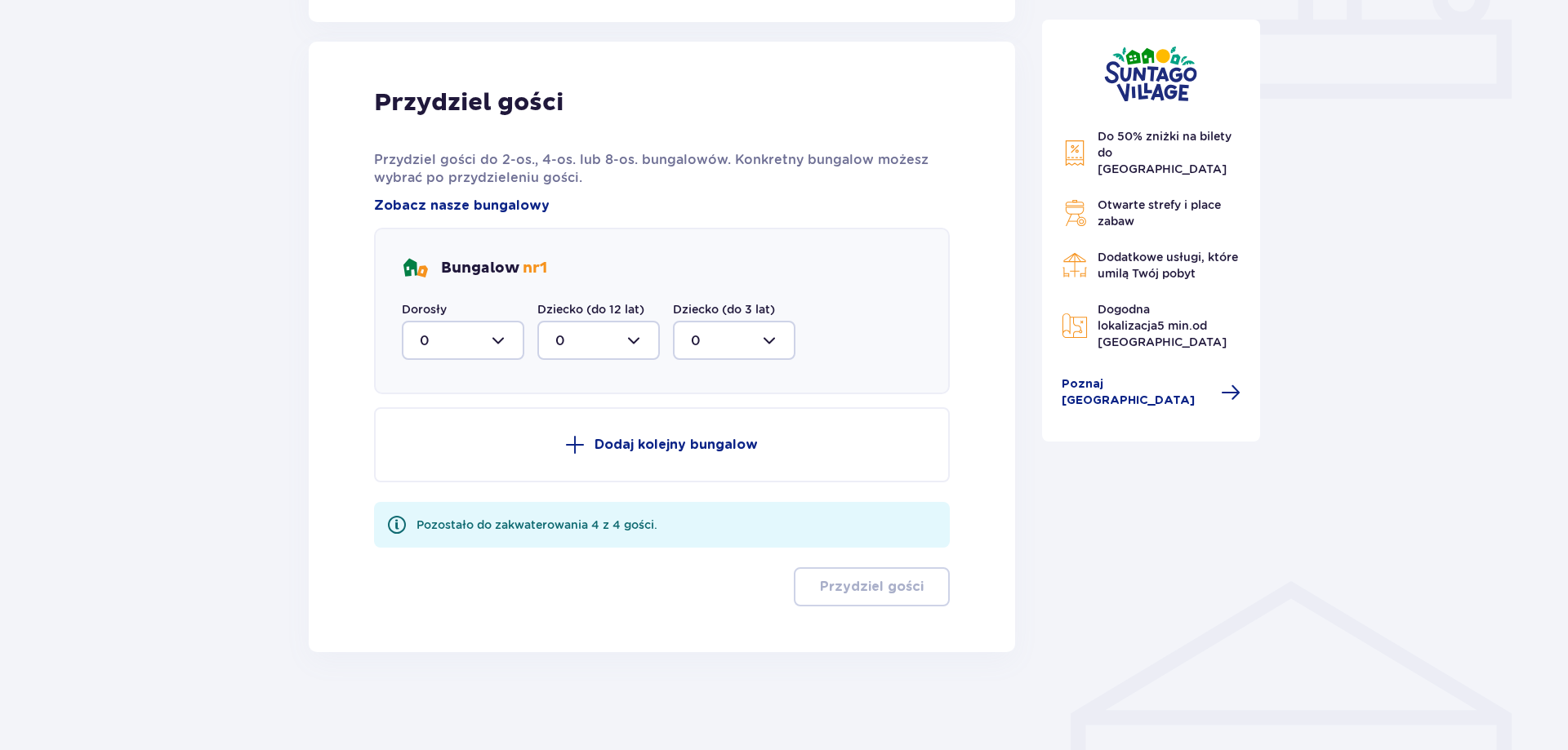
click at [455, 342] on div at bounding box center [464, 341] width 123 height 39
click at [440, 453] on div "2" at bounding box center [463, 458] width 87 height 18
type input "2"
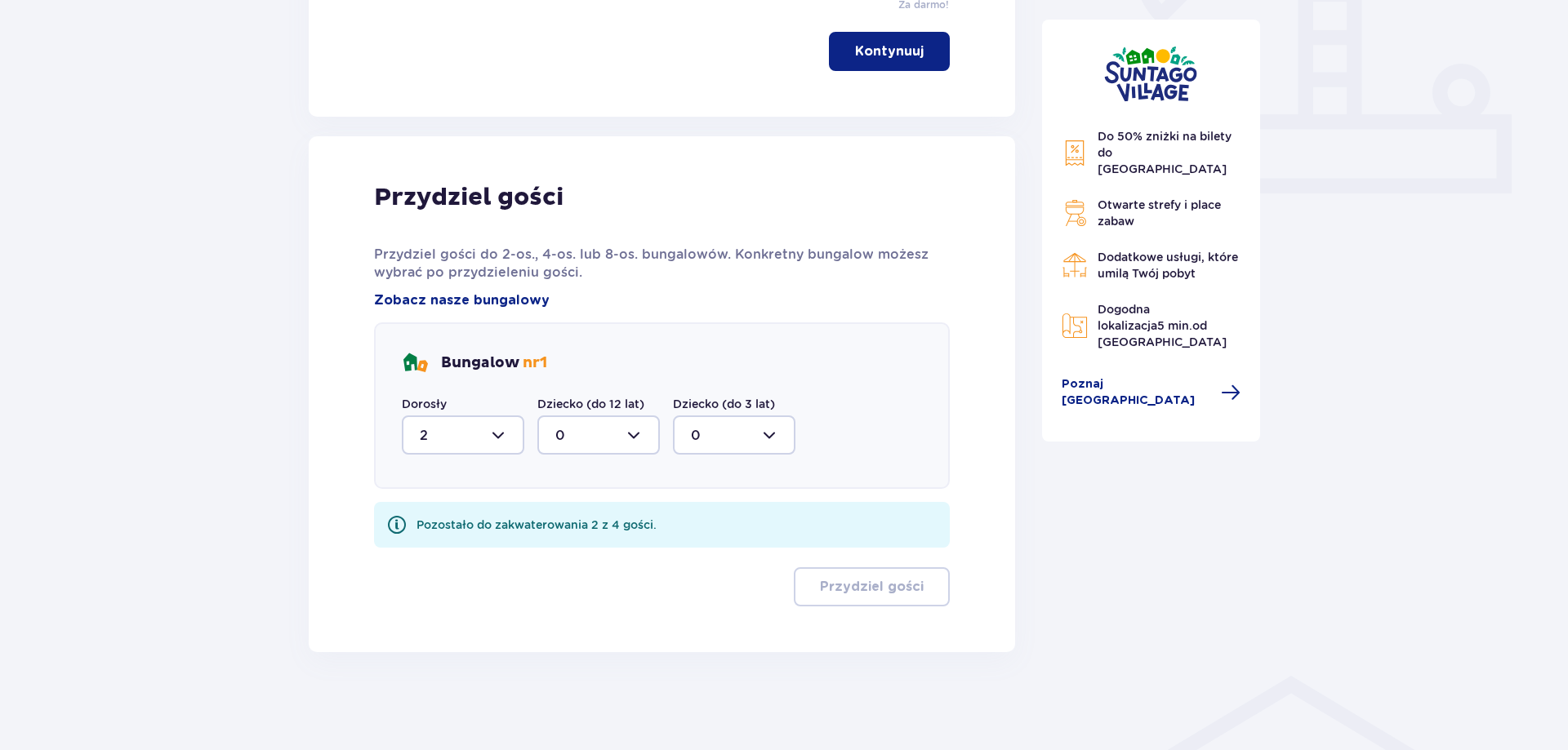
click at [574, 440] on div at bounding box center [599, 435] width 123 height 39
drag, startPoint x: 571, startPoint y: 552, endPoint x: 595, endPoint y: 542, distance: 26.0
click at [569, 552] on div "2" at bounding box center [599, 553] width 87 height 18
type input "2"
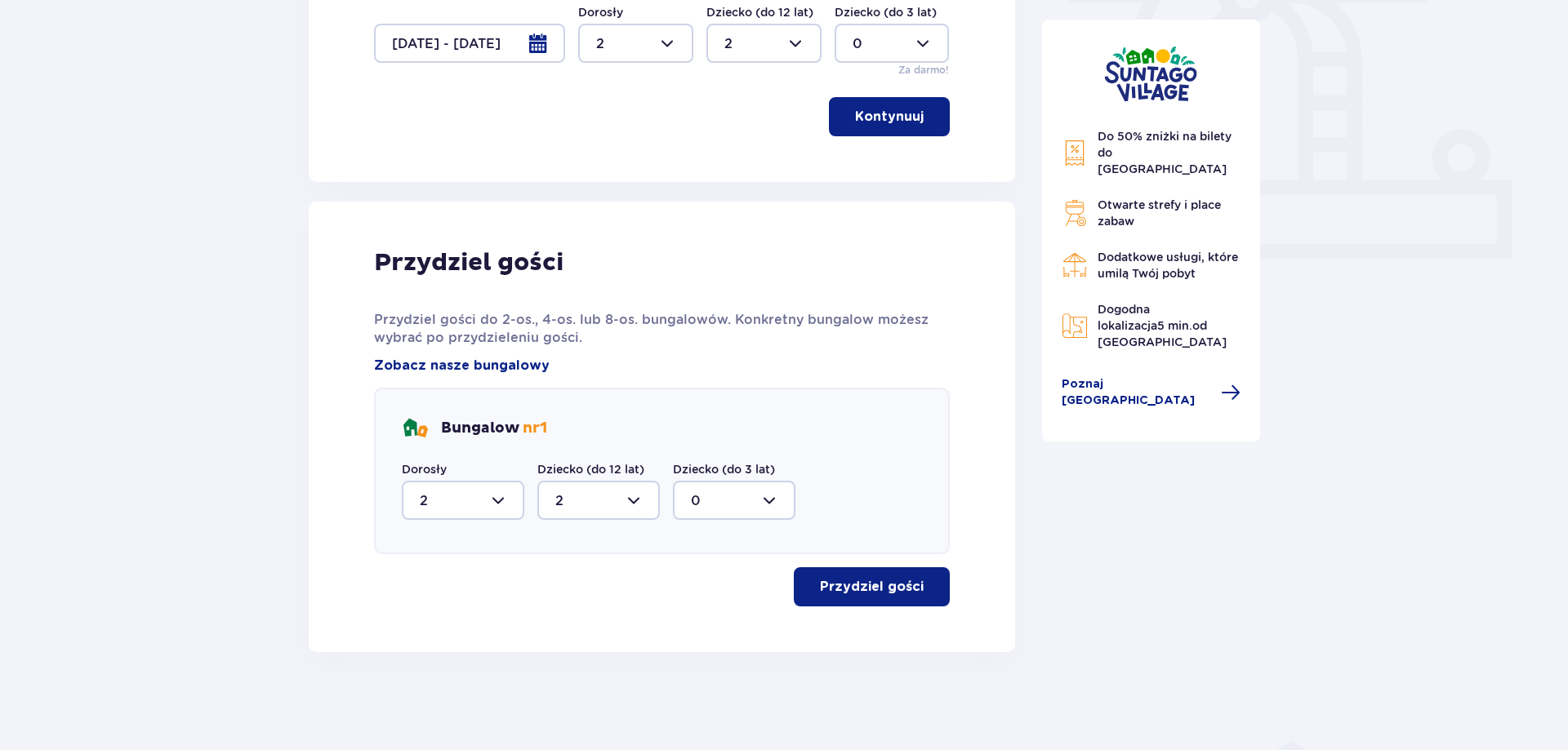
click at [888, 587] on p "Przydziel gości" at bounding box center [872, 586] width 103 height 18
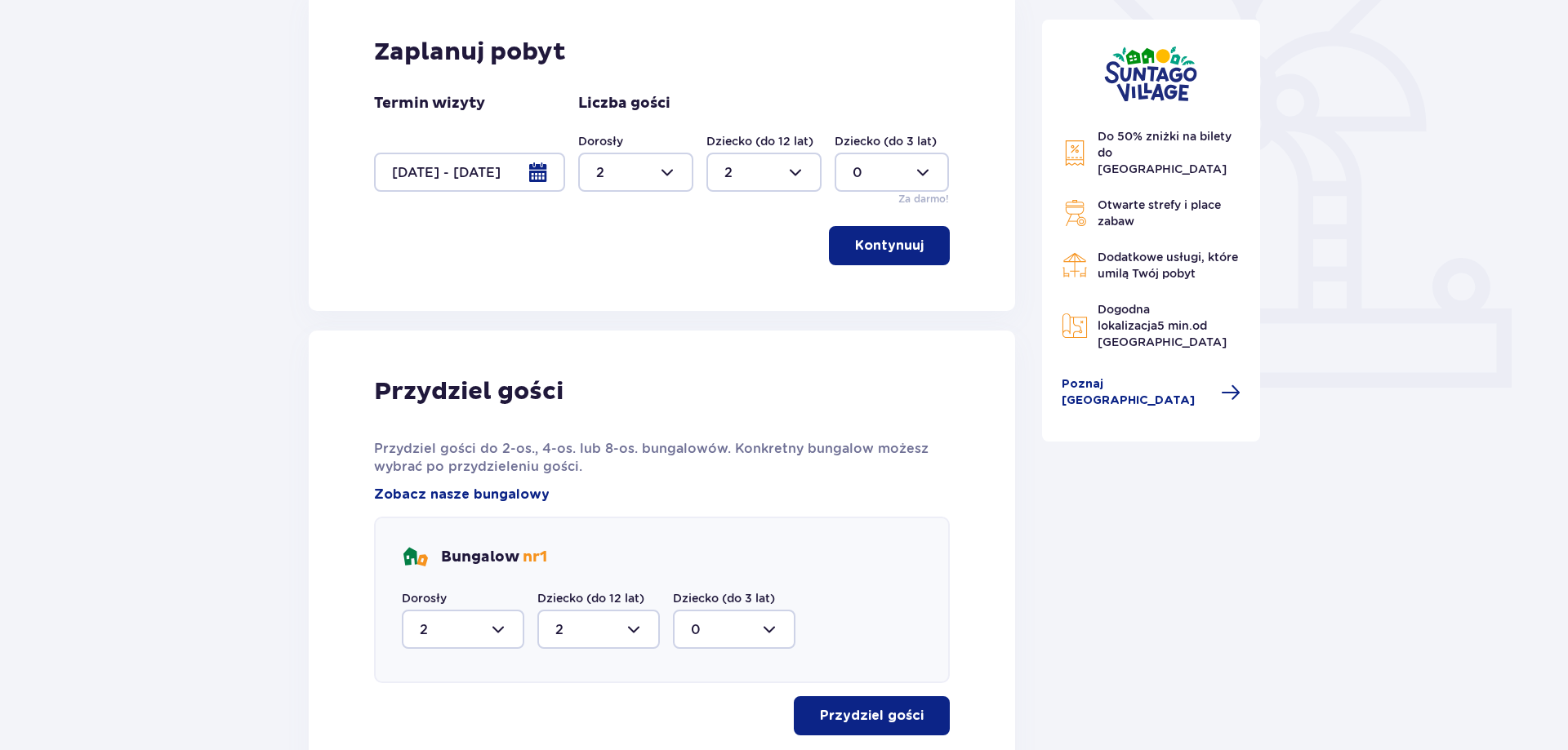
scroll to position [0, 0]
